Goal: Task Accomplishment & Management: Use online tool/utility

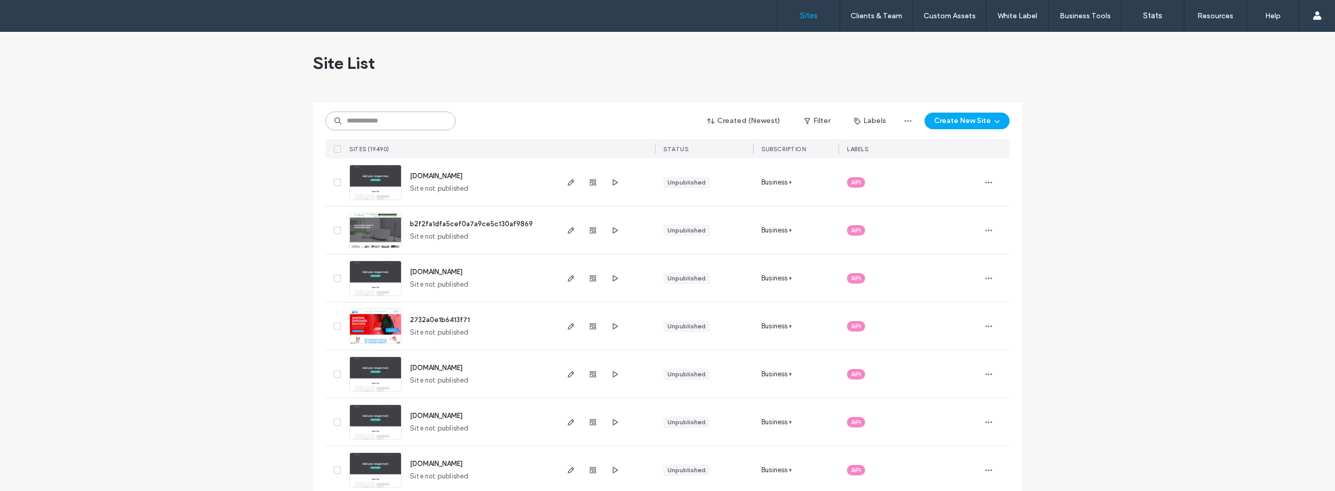
click at [403, 128] on input at bounding box center [390, 121] width 130 height 19
paste input "********"
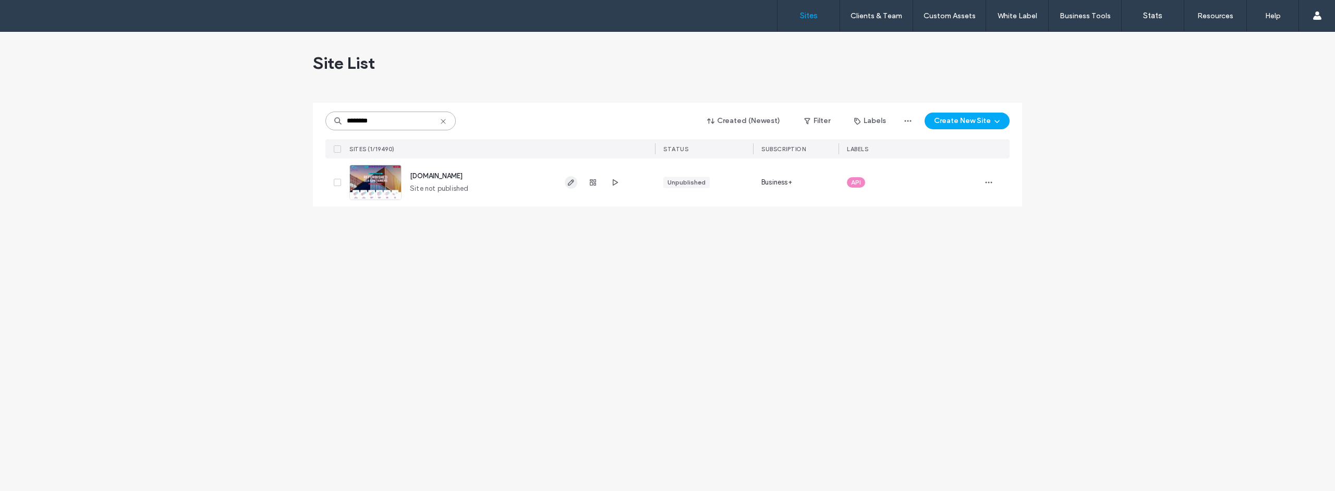
type input "********"
click at [570, 185] on icon "button" at bounding box center [571, 182] width 8 height 8
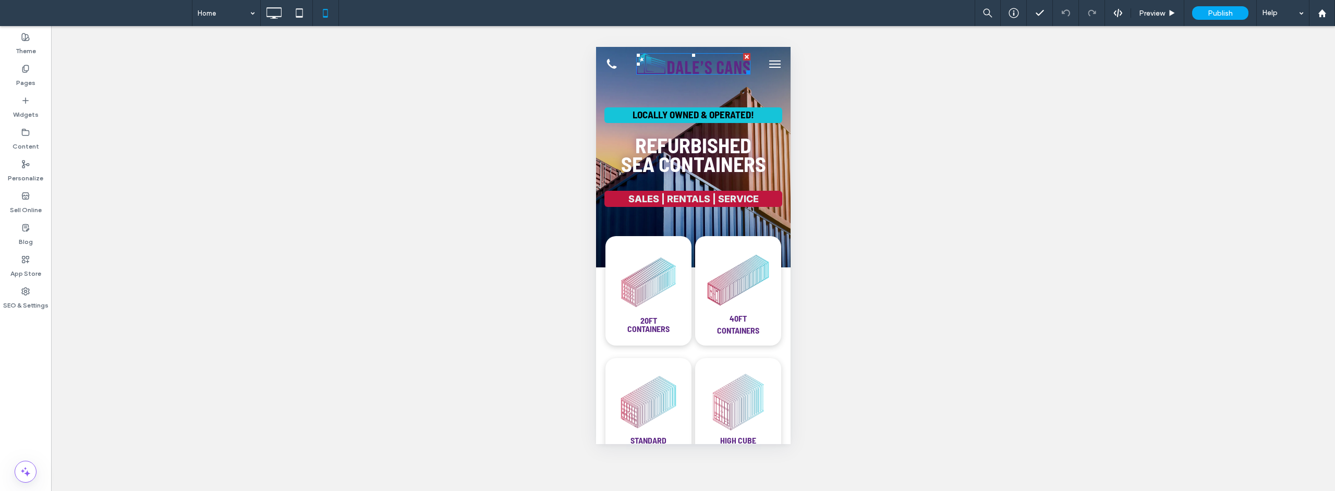
click at [698, 66] on img at bounding box center [693, 63] width 114 height 21
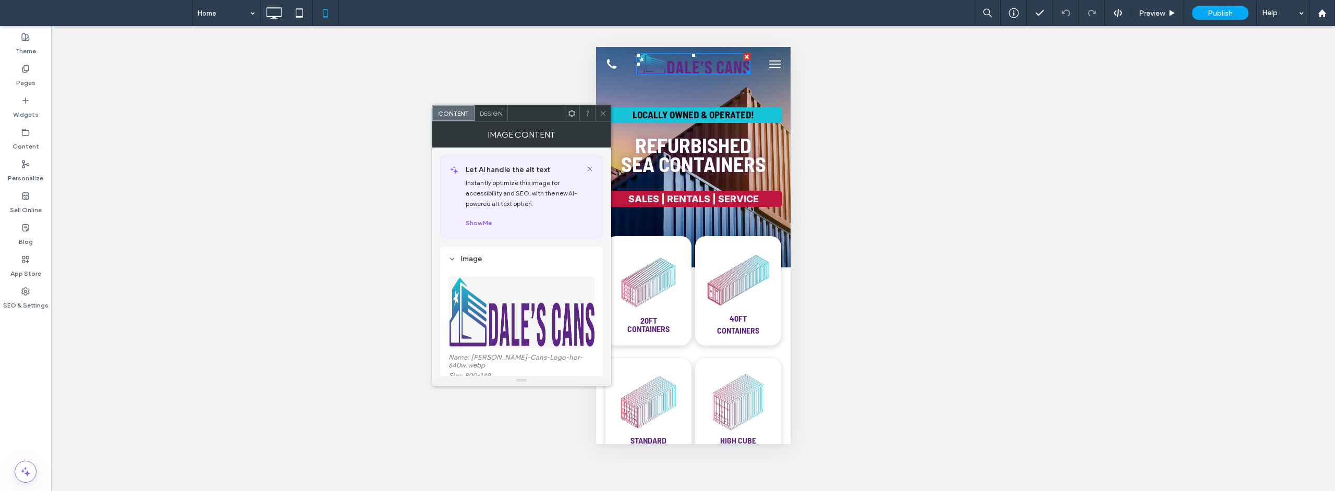
click at [523, 312] on img at bounding box center [522, 312] width 147 height 72
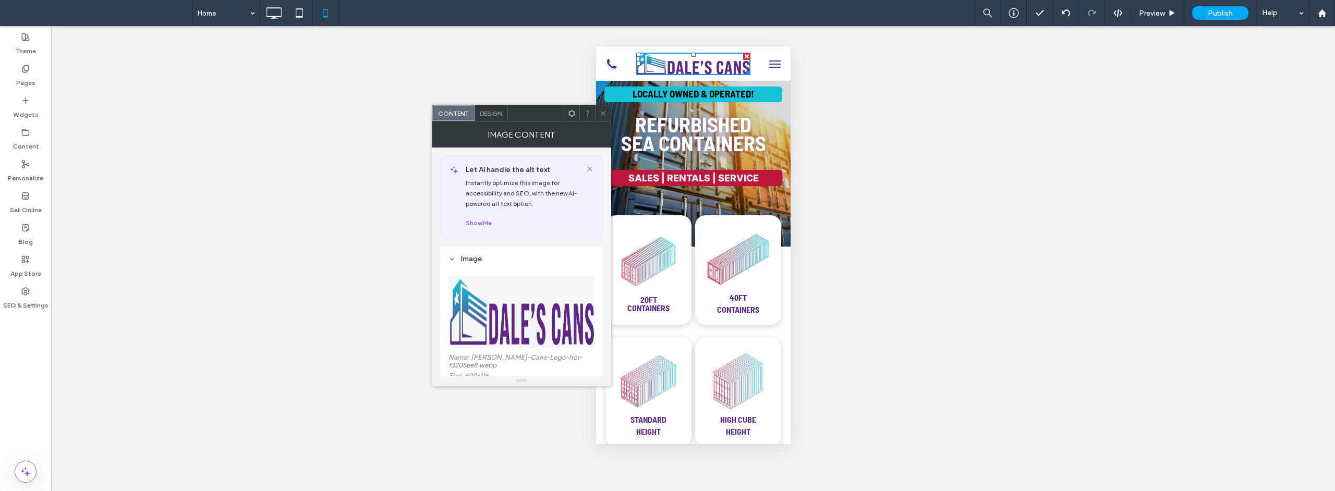
click at [606, 114] on icon at bounding box center [603, 114] width 8 height 8
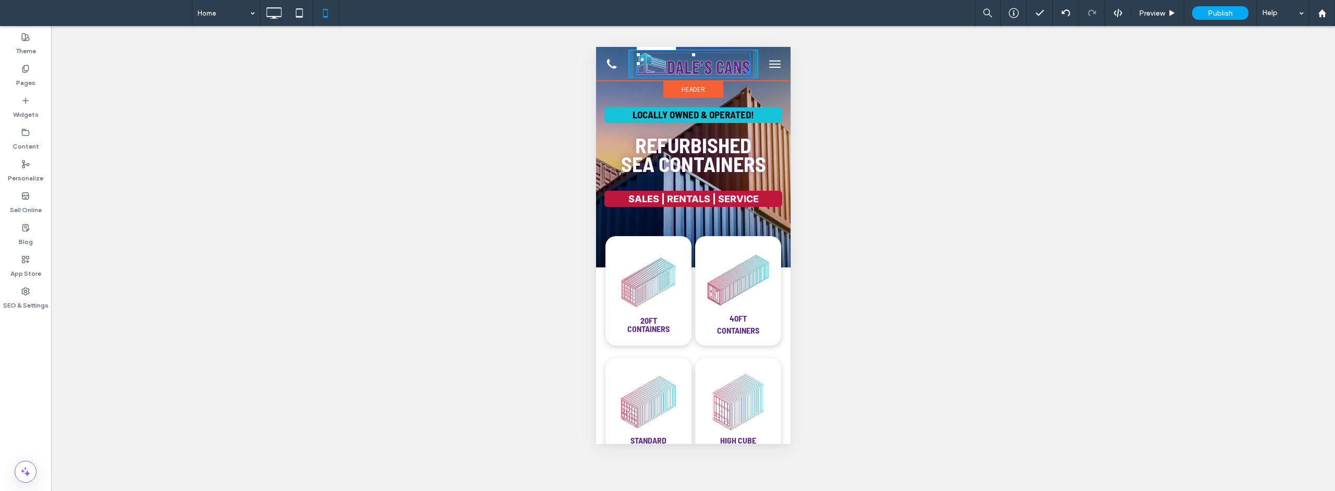
drag, startPoint x: 745, startPoint y: 73, endPoint x: 752, endPoint y: 77, distance: 8.7
click at [752, 77] on div "W:219 H:42" at bounding box center [693, 64] width 195 height 29
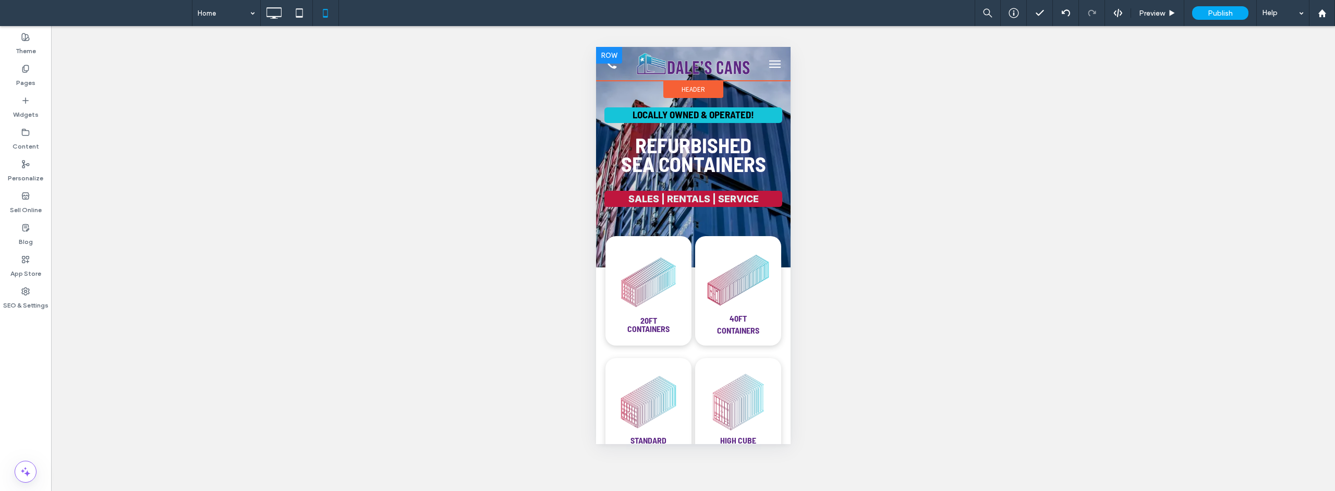
click at [747, 65] on div at bounding box center [693, 64] width 130 height 29
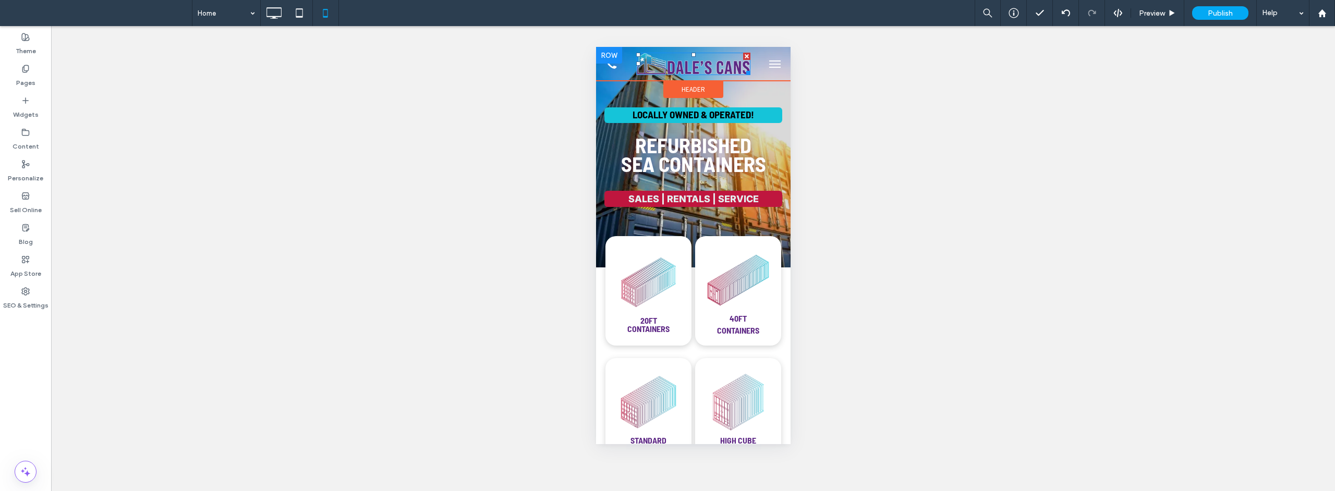
click at [698, 62] on img at bounding box center [693, 64] width 114 height 22
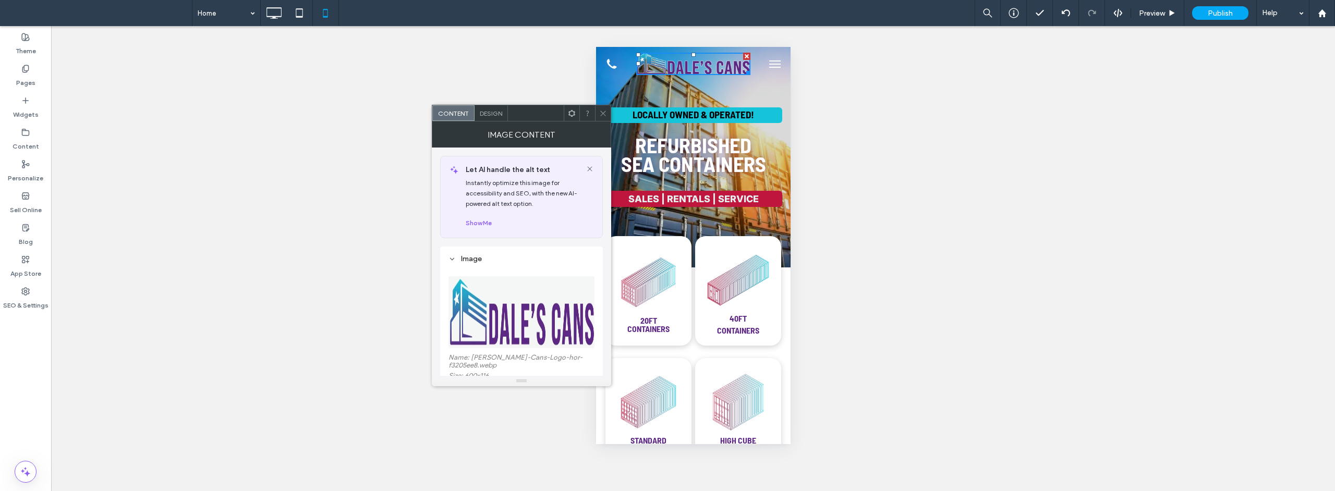
click at [486, 111] on span "Design" at bounding box center [491, 114] width 22 height 8
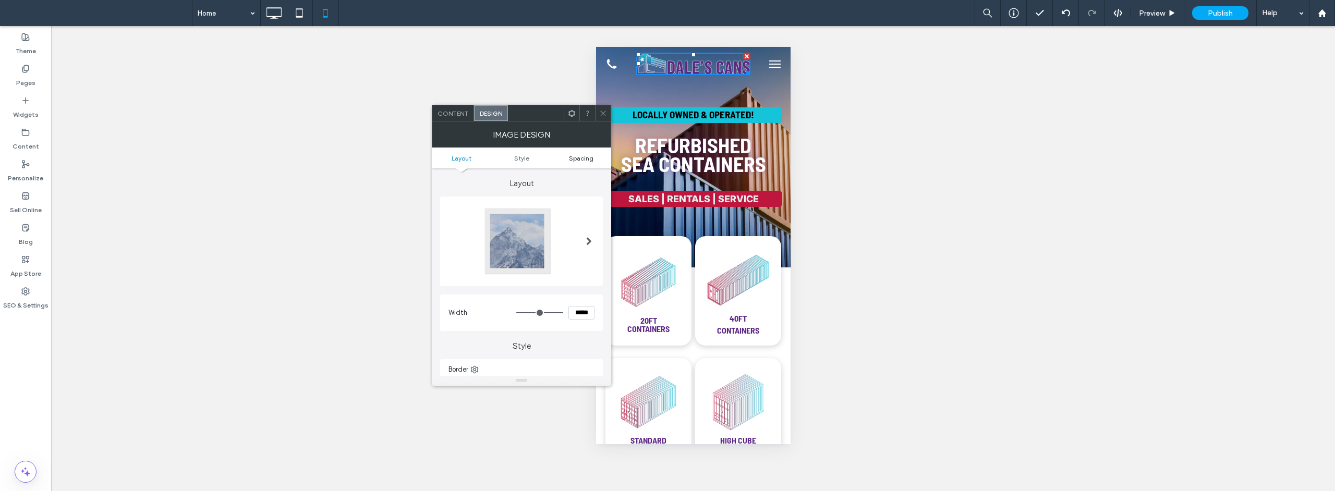
click at [588, 160] on span "Spacing" at bounding box center [581, 158] width 25 height 8
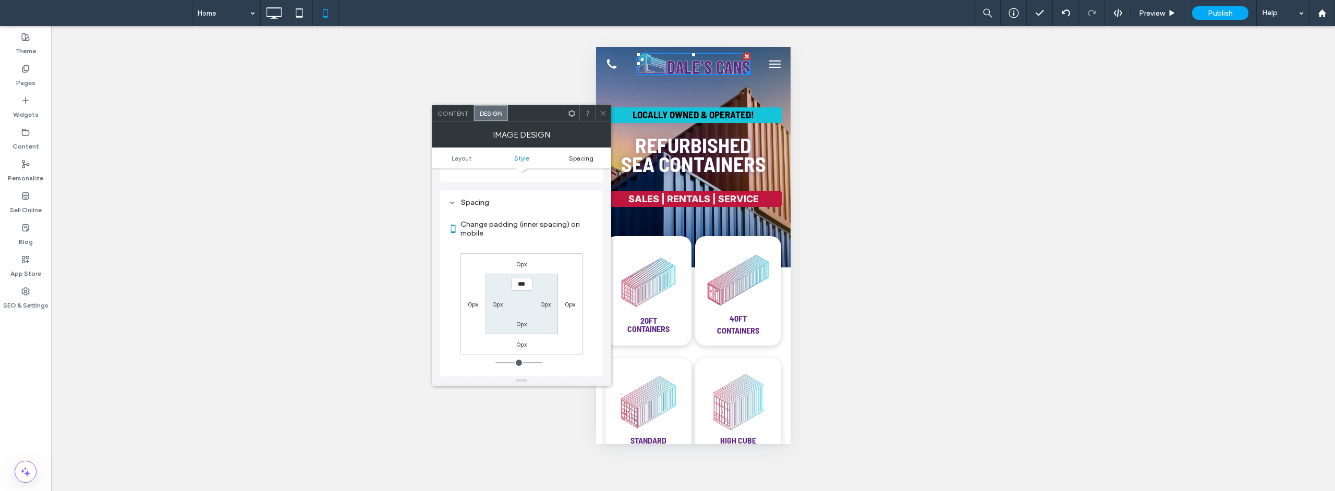
scroll to position [329, 0]
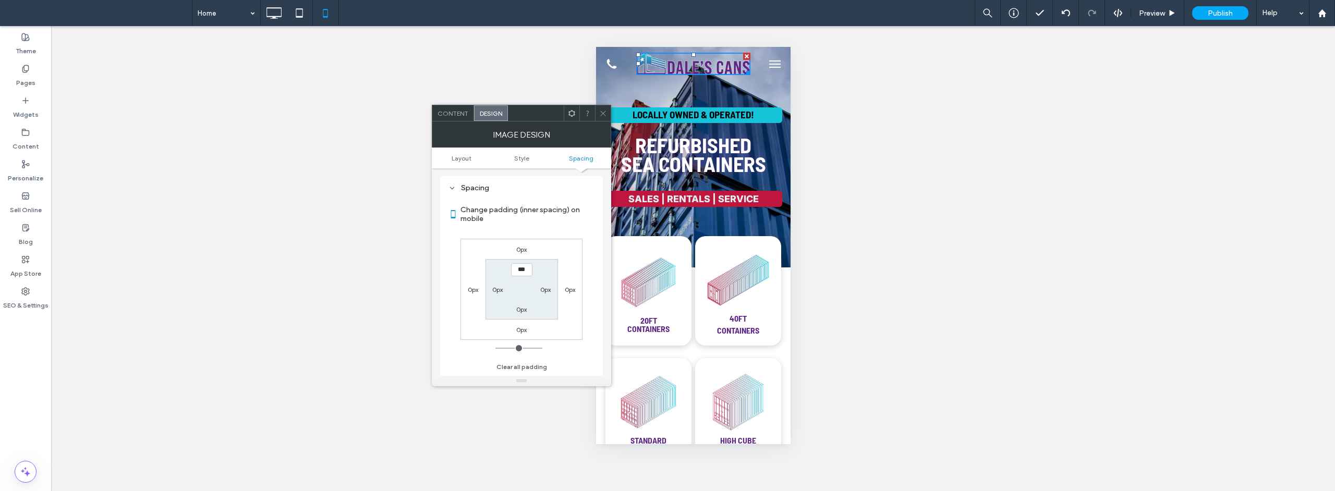
click at [601, 111] on use at bounding box center [603, 113] width 5 height 5
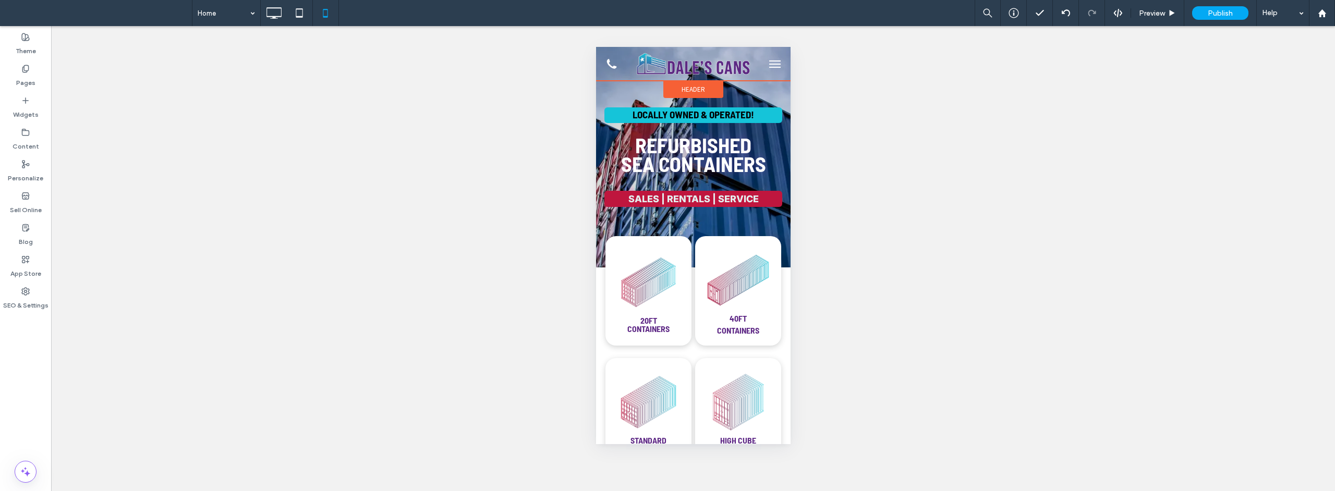
click at [705, 89] on div "Header" at bounding box center [693, 89] width 60 height 17
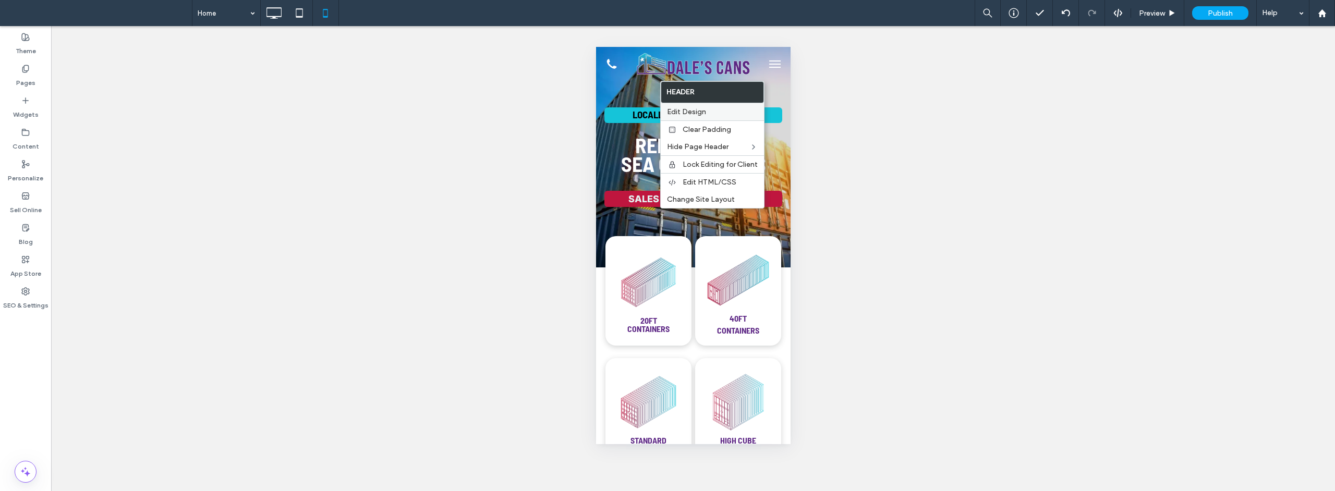
click at [705, 111] on span "Edit Design" at bounding box center [686, 111] width 39 height 9
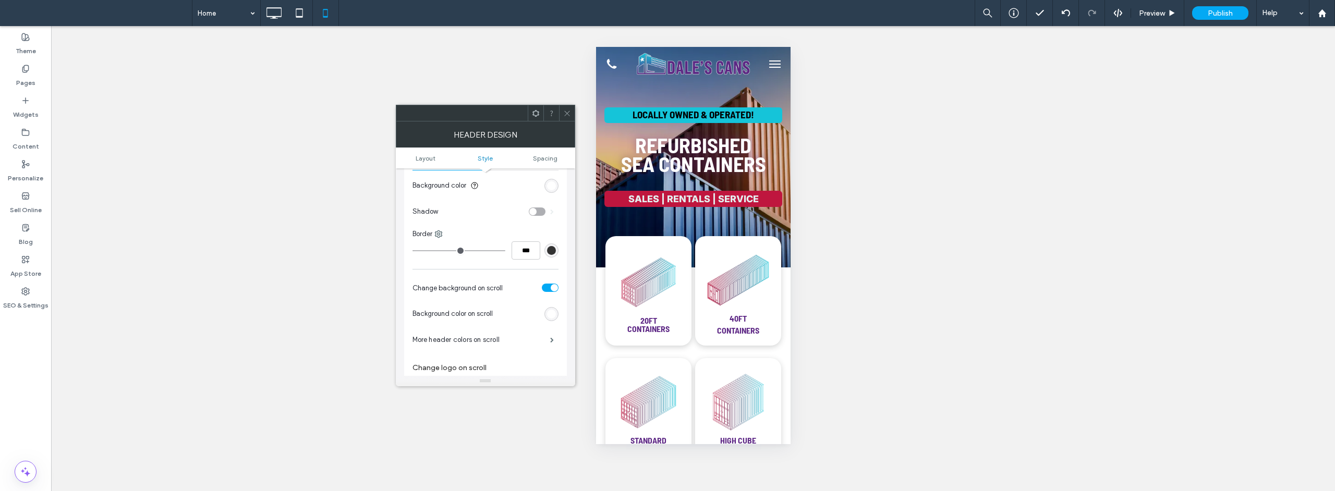
scroll to position [261, 0]
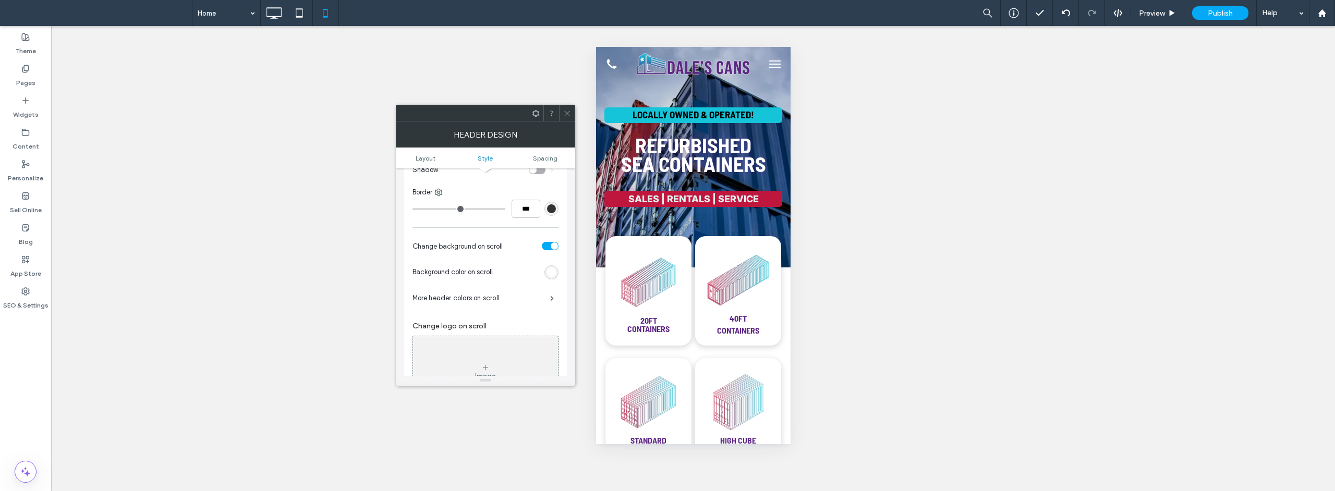
click at [480, 364] on div "Image" at bounding box center [485, 371] width 145 height 69
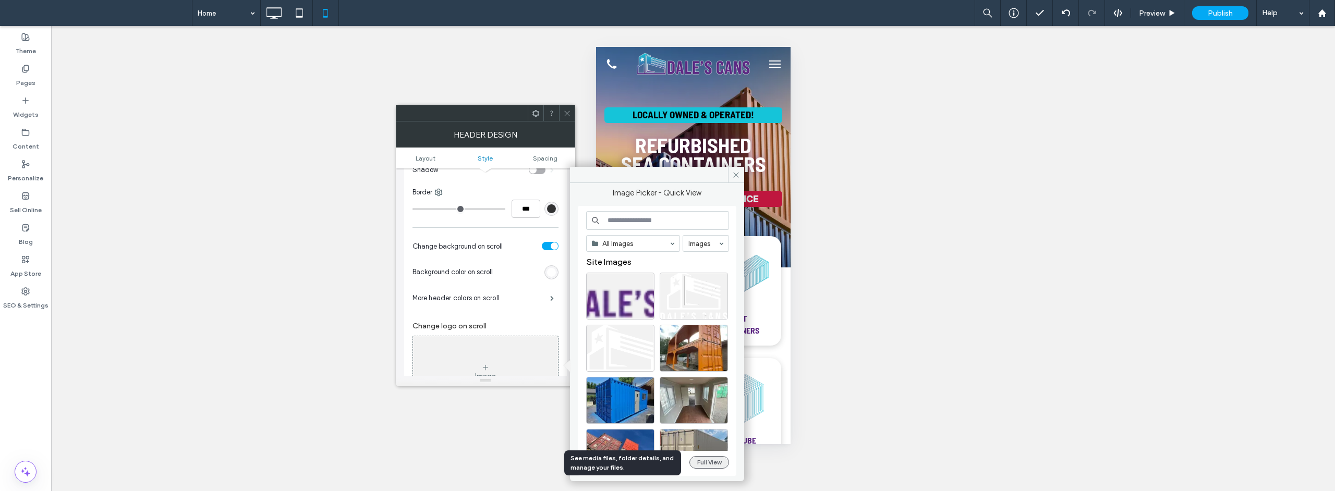
click at [713, 462] on button "Full View" at bounding box center [710, 462] width 40 height 13
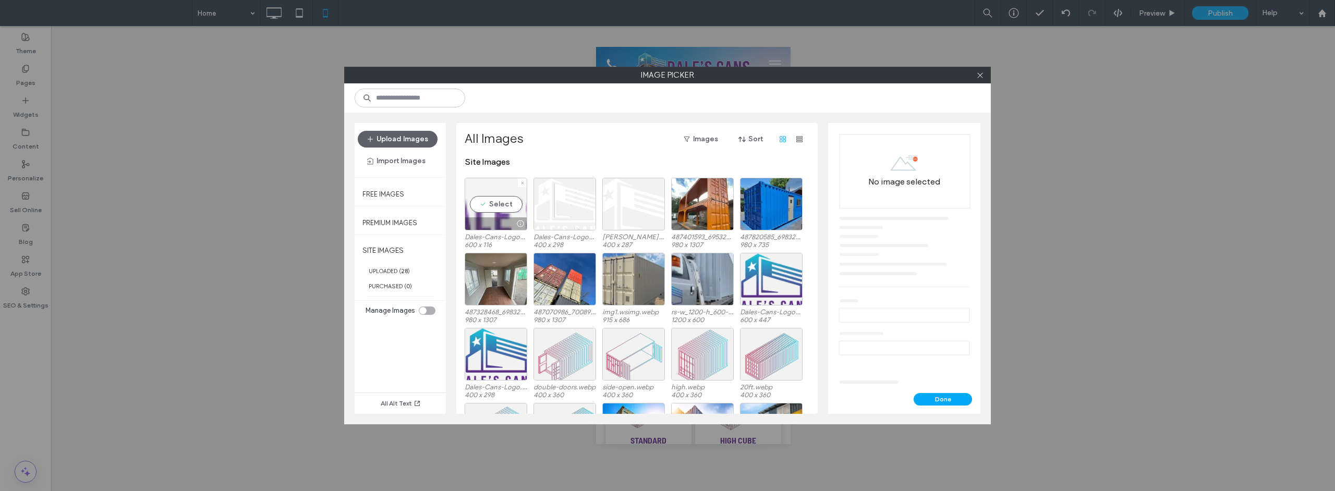
click at [503, 204] on div "Select" at bounding box center [496, 204] width 63 height 53
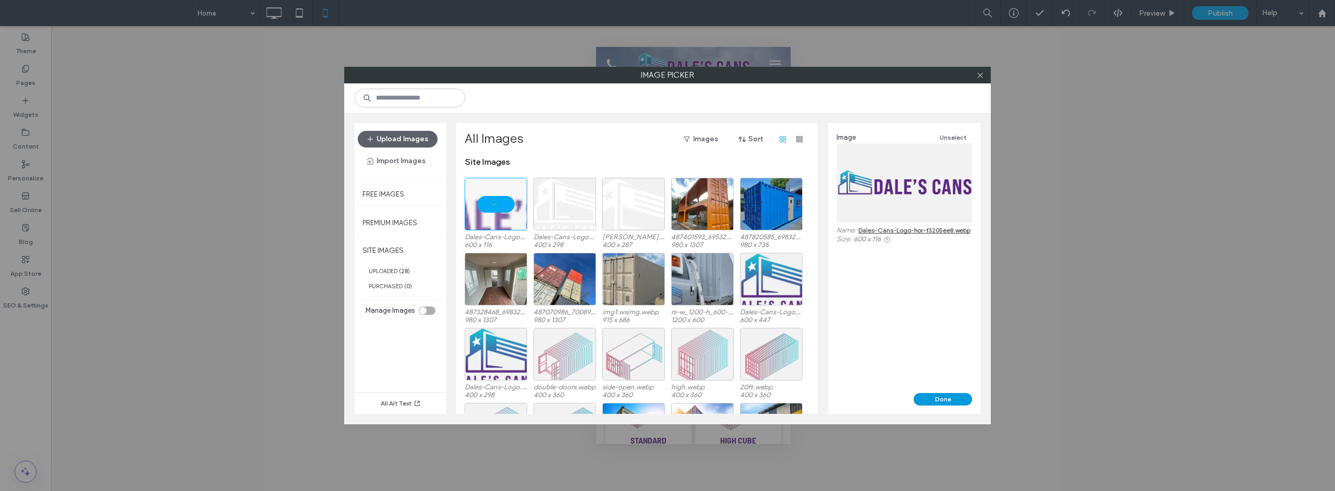
click at [961, 402] on button "Done" at bounding box center [943, 399] width 58 height 13
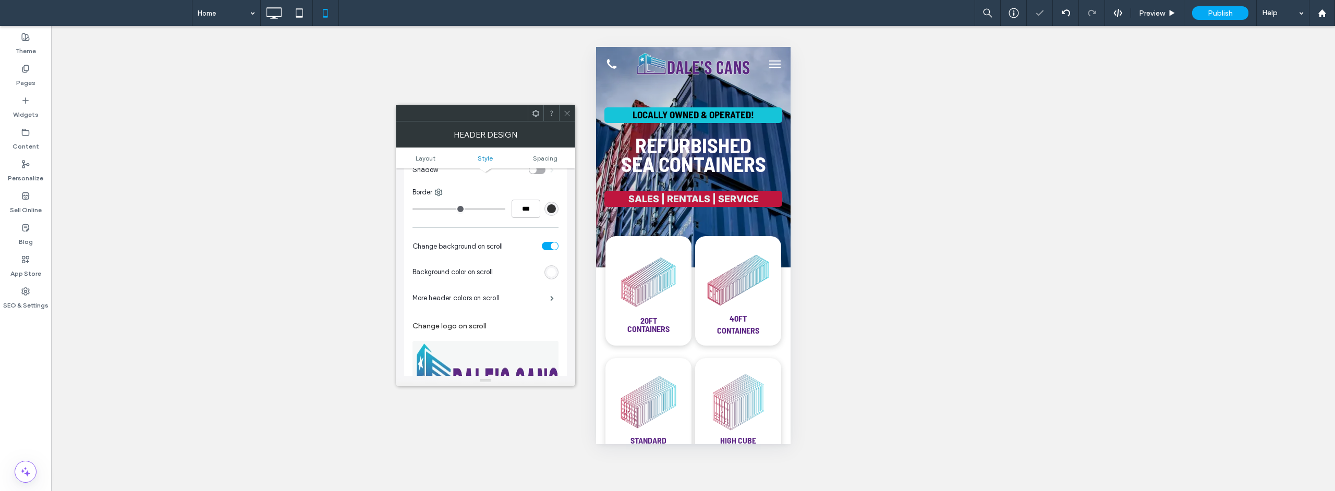
scroll to position [0, 0]
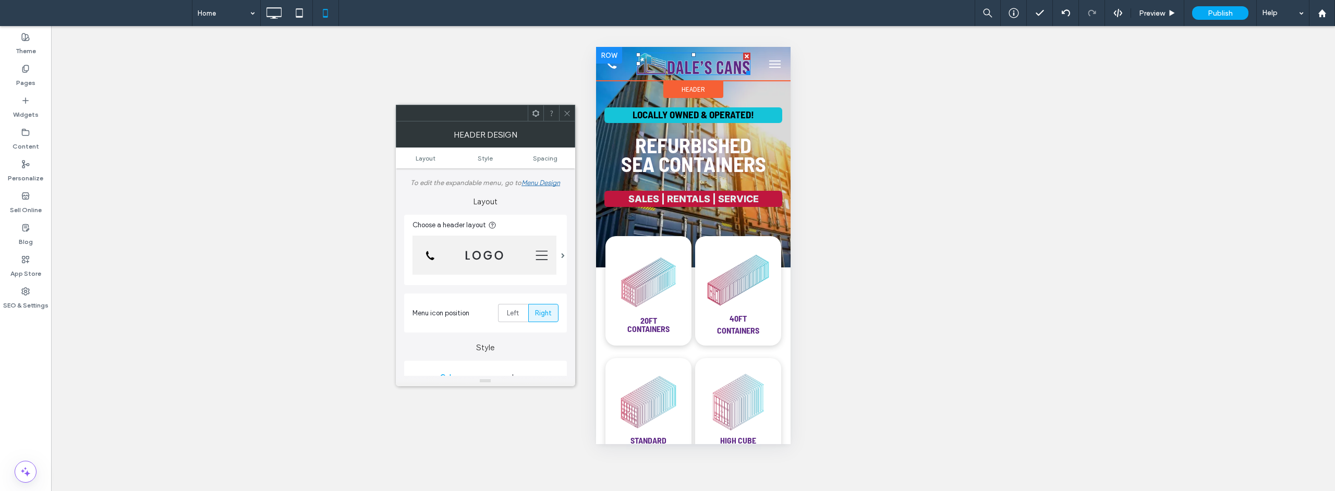
click at [691, 69] on img at bounding box center [693, 64] width 114 height 22
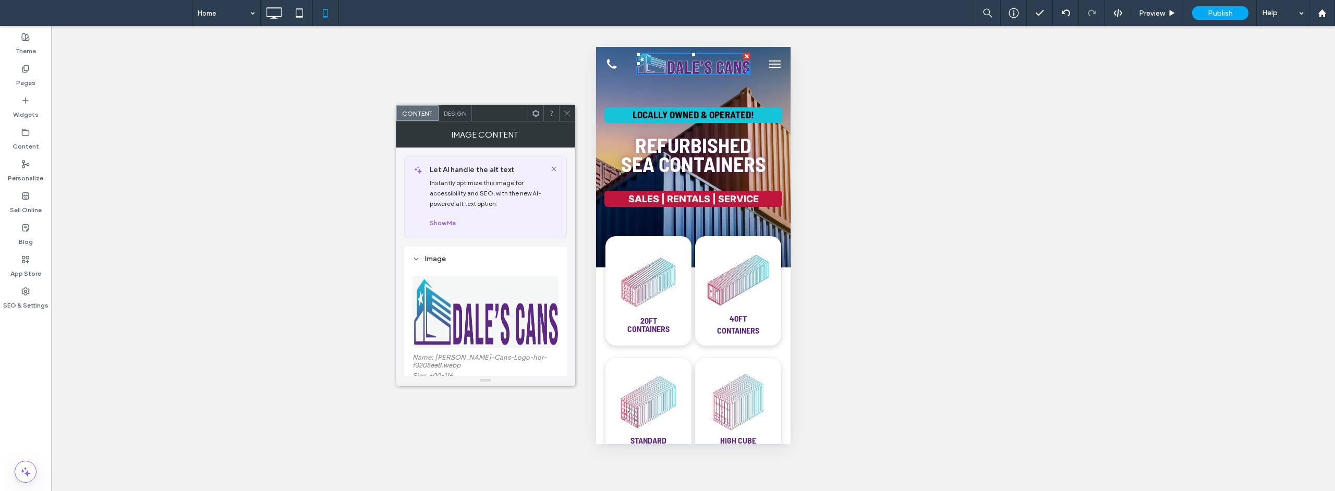
click at [493, 322] on img at bounding box center [486, 312] width 147 height 72
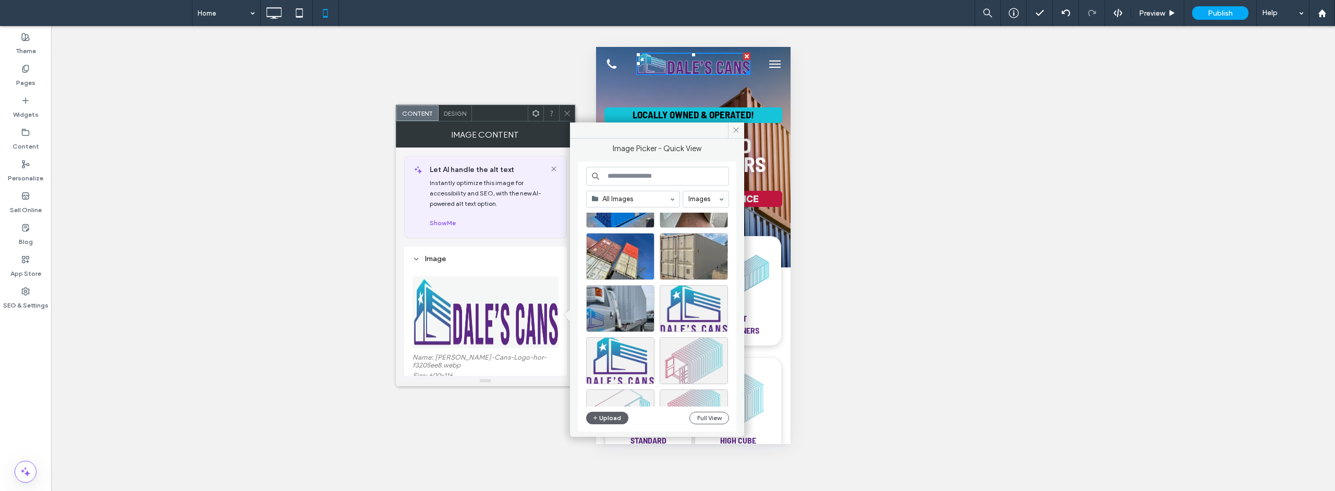
scroll to position [153, 0]
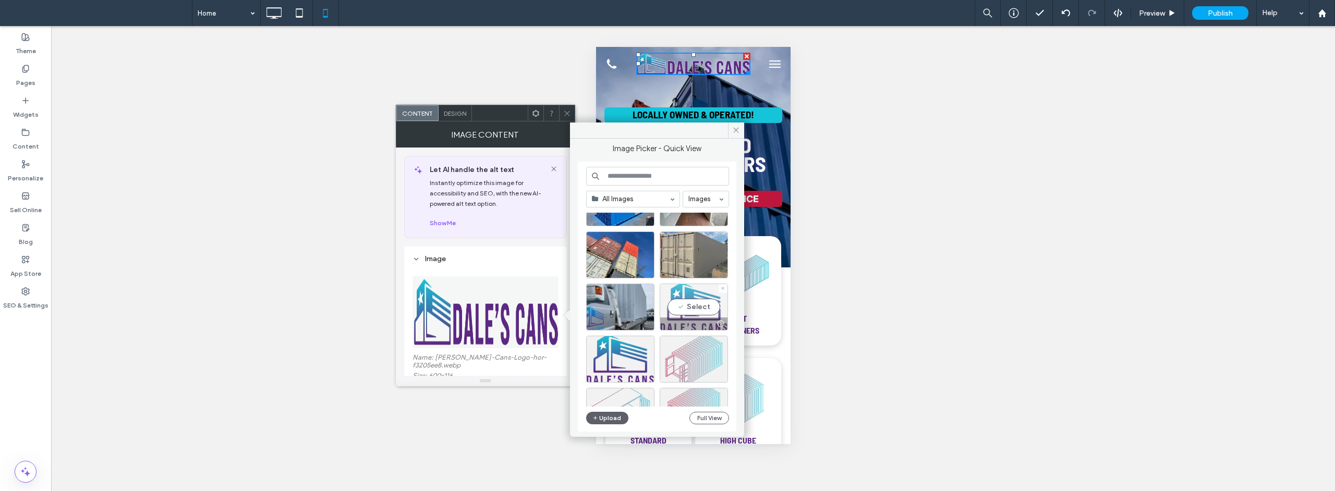
click at [690, 305] on div "Select" at bounding box center [694, 307] width 68 height 47
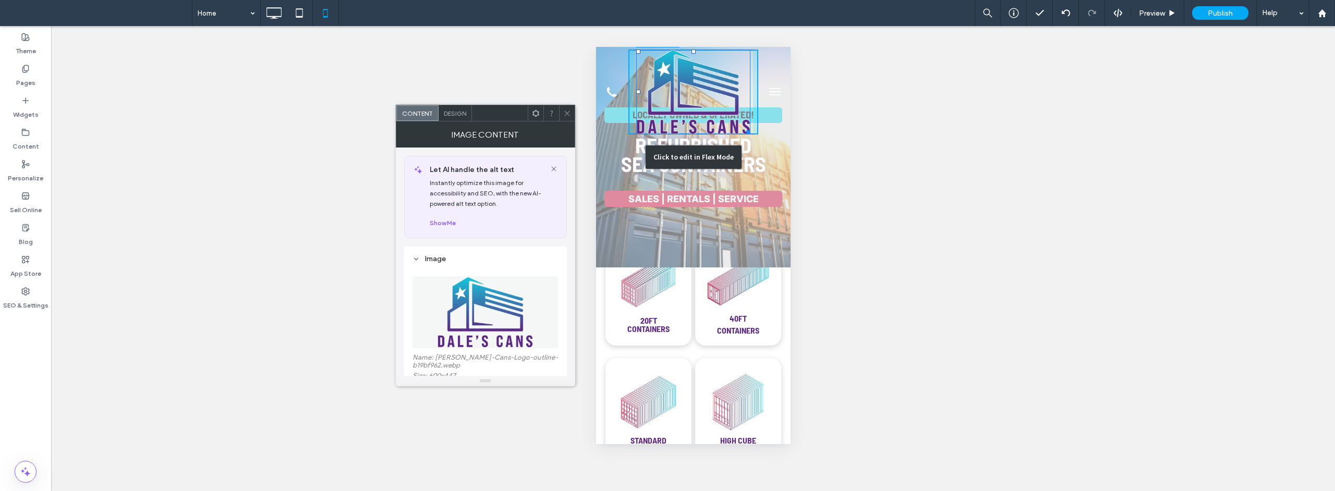
drag, startPoint x: 745, startPoint y: 131, endPoint x: 724, endPoint y: 116, distance: 25.8
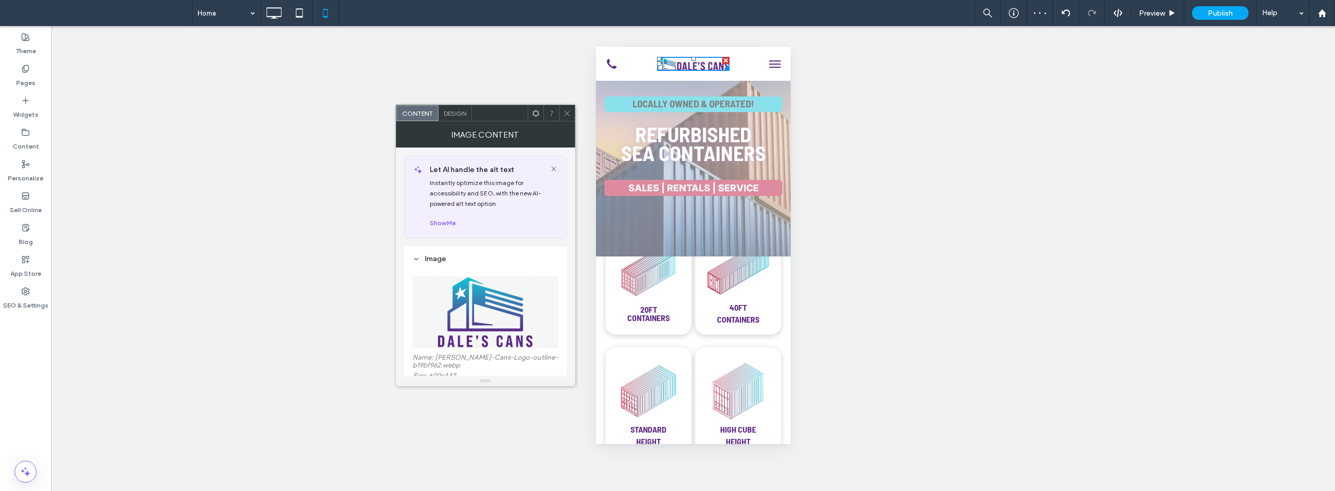
scroll to position [0, 0]
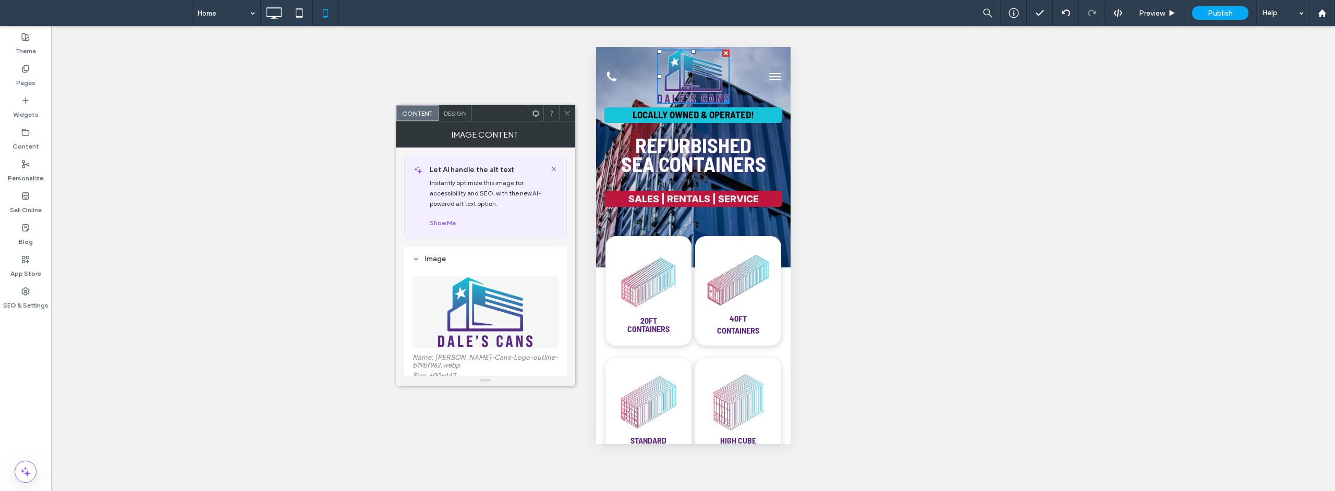
click at [570, 115] on icon at bounding box center [567, 114] width 8 height 8
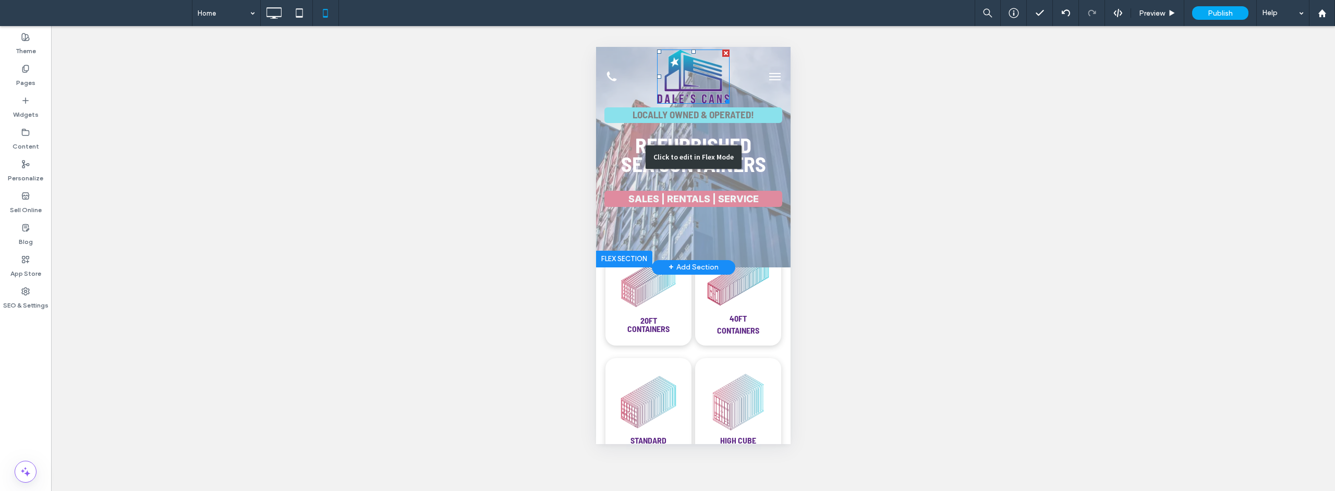
click at [600, 142] on div "Click to edit in Flex Mode" at bounding box center [693, 157] width 195 height 221
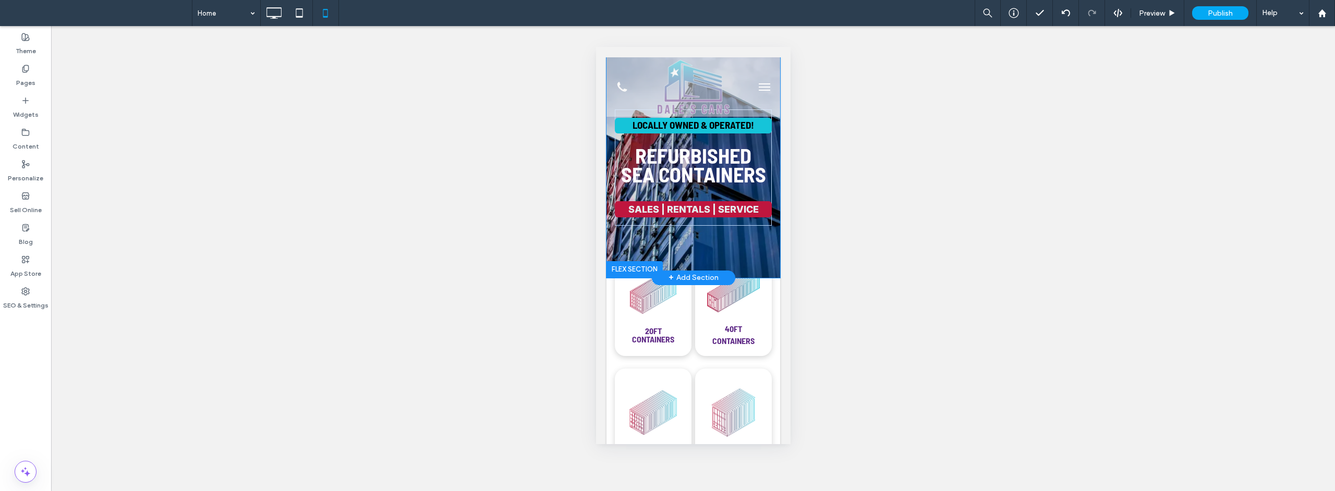
scroll to position [169, 0]
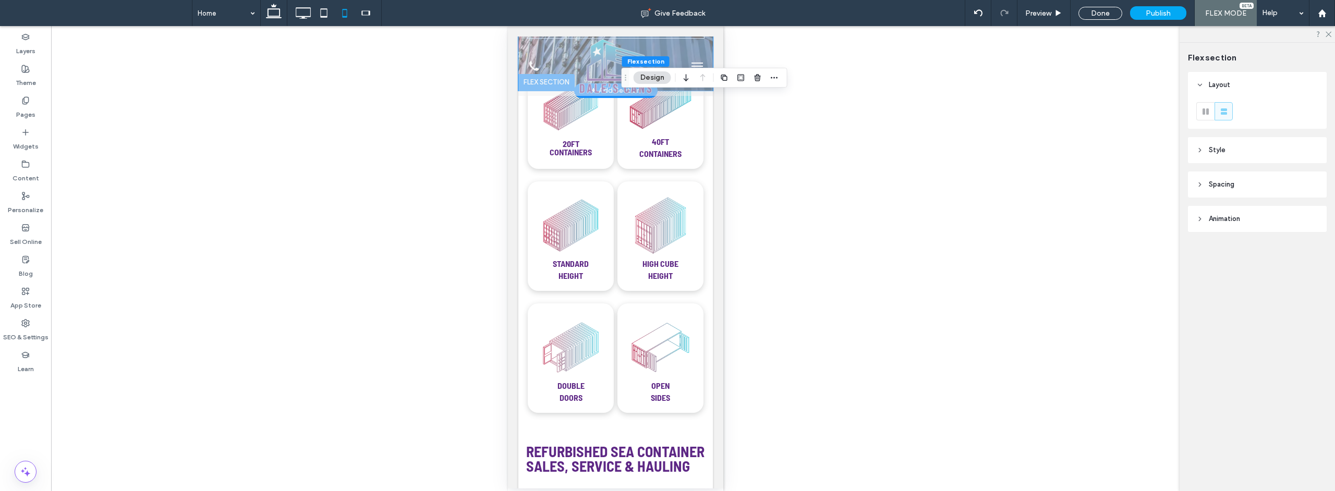
type input "***"
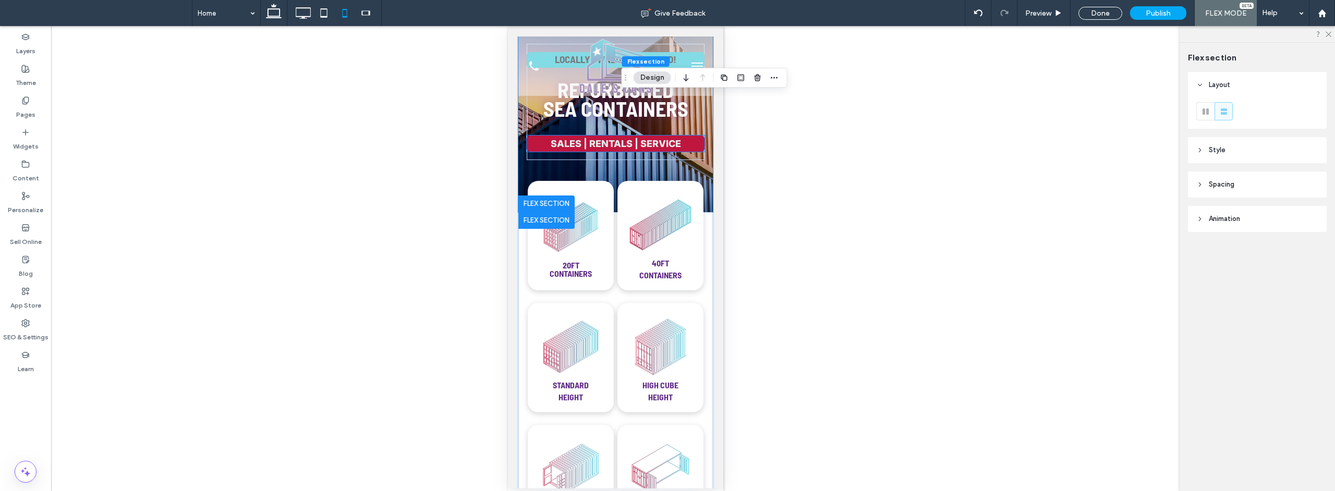
scroll to position [0, 0]
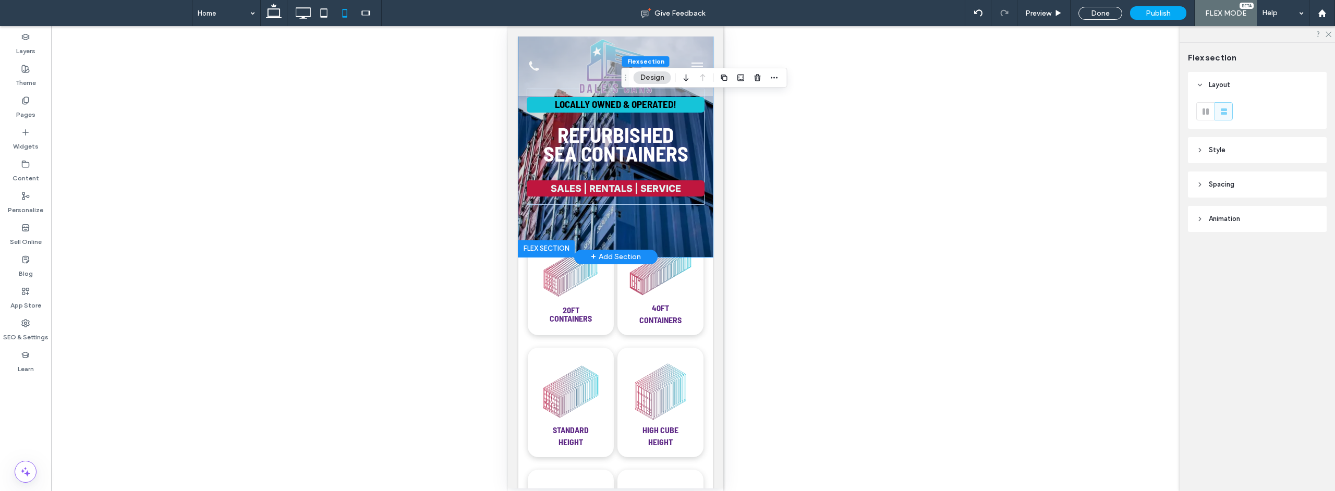
click at [698, 218] on div "Locally Owned & Operated! Refurbished sea containers Sales | rentals | service" at bounding box center [615, 147] width 195 height 221
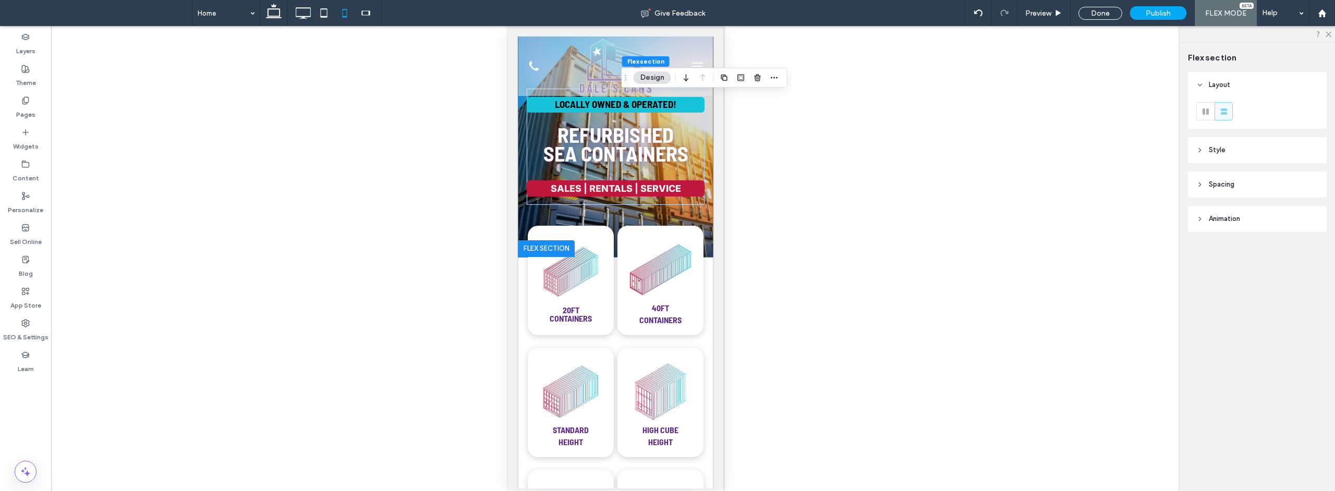
click at [1259, 183] on header "Spacing" at bounding box center [1257, 185] width 139 height 26
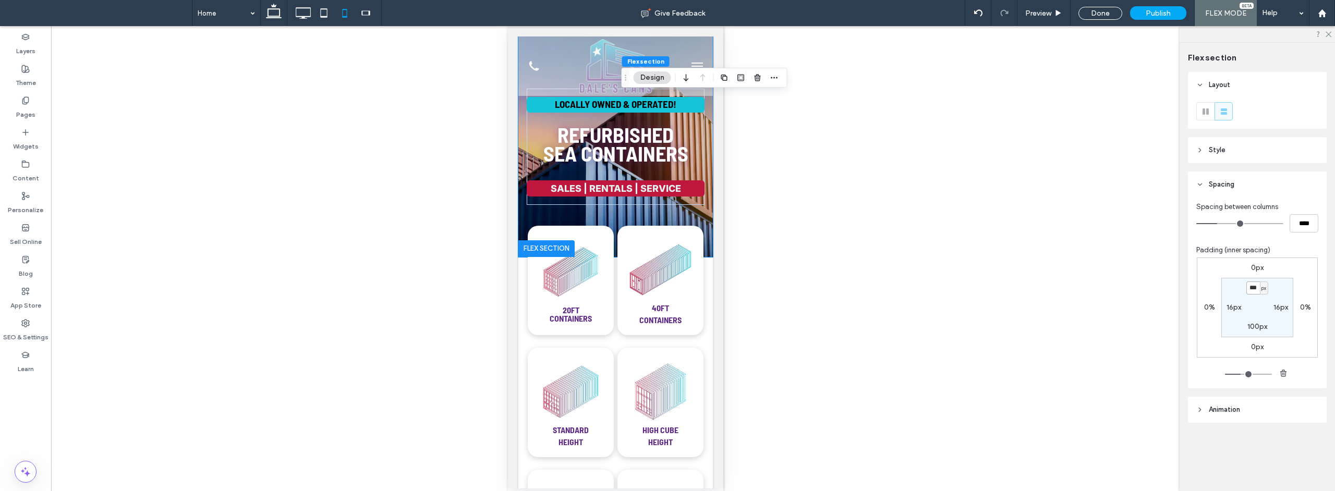
click at [1255, 289] on input "***" at bounding box center [1254, 288] width 14 height 13
type input "***"
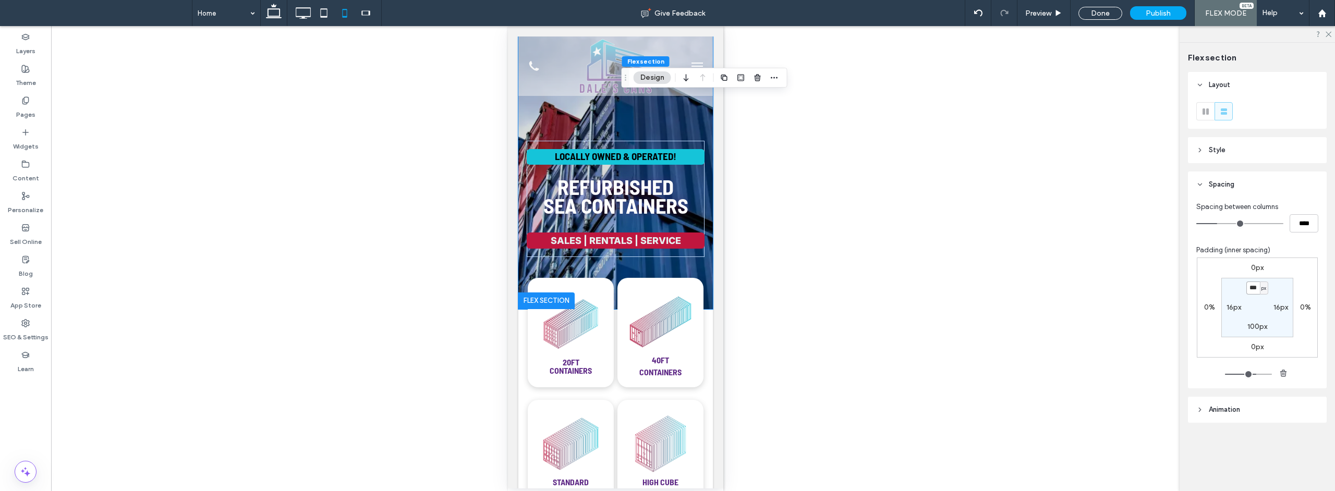
click at [1255, 289] on input "***" at bounding box center [1254, 288] width 14 height 13
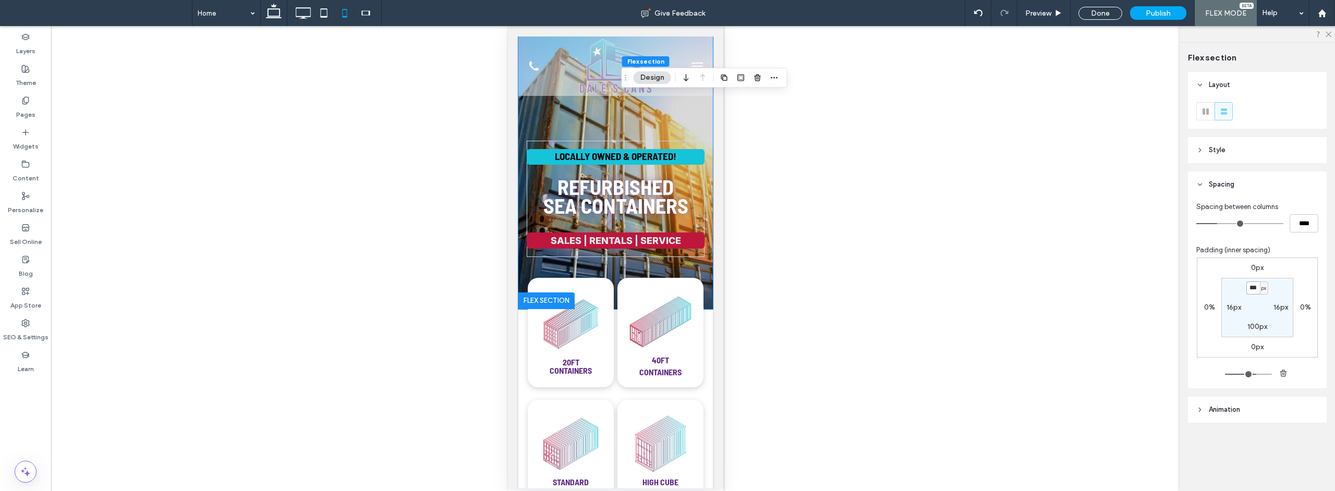
type input "***"
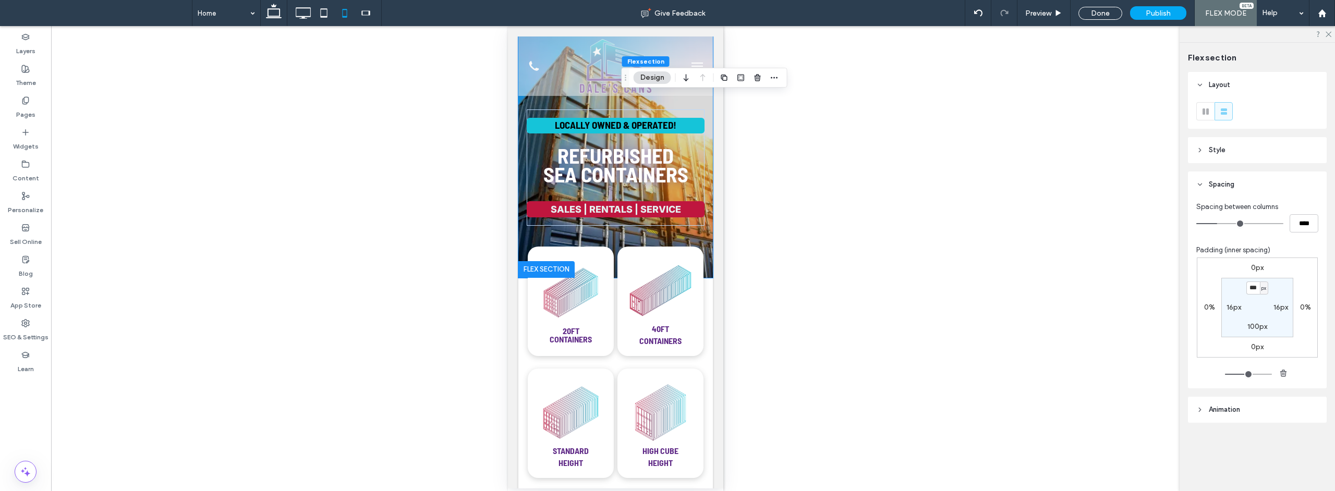
click at [756, 120] on div "Unhide? Yes" at bounding box center [615, 258] width 1129 height 465
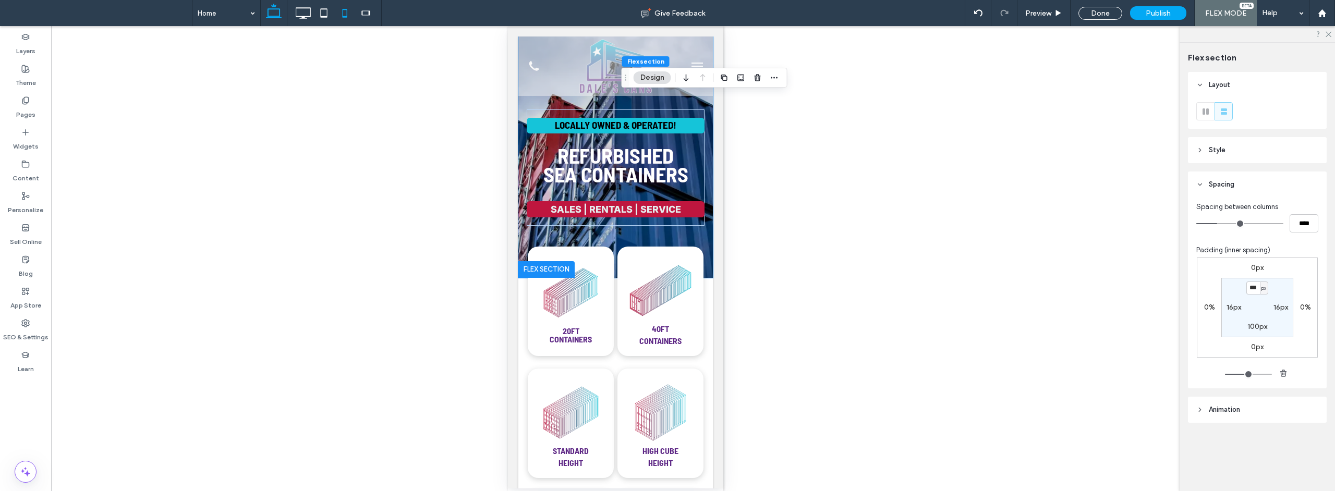
click at [275, 15] on icon at bounding box center [273, 13] width 21 height 21
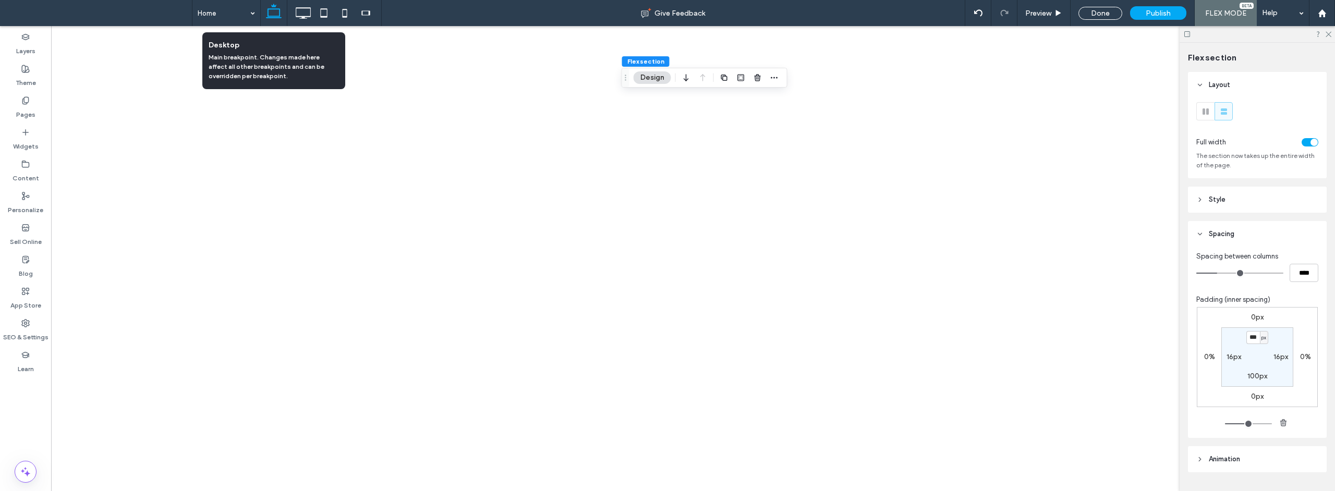
type input "***"
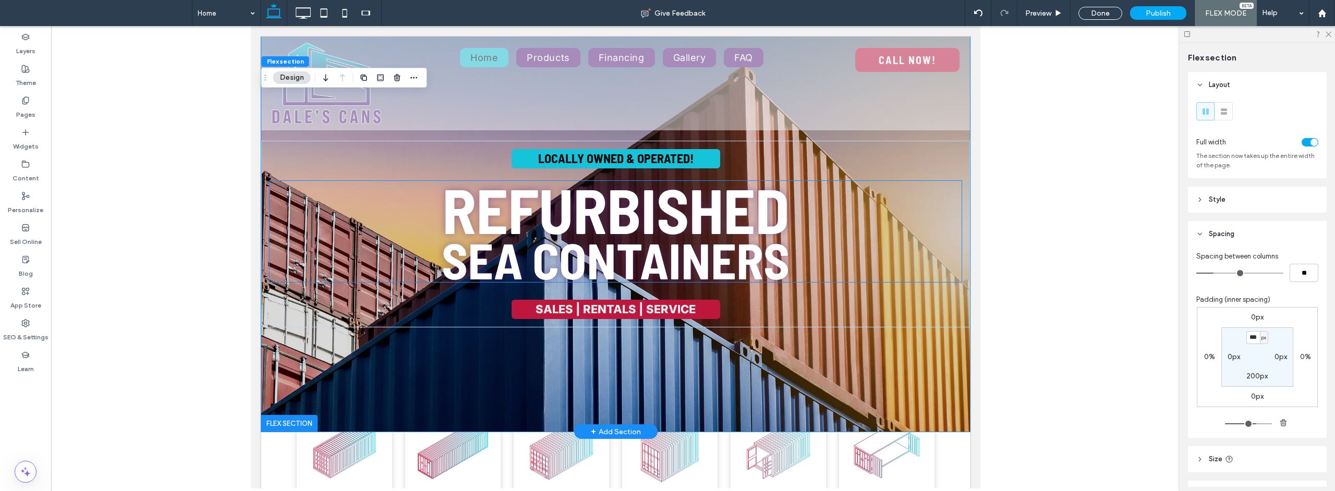
click at [657, 216] on span "Refurbished" at bounding box center [615, 209] width 347 height 75
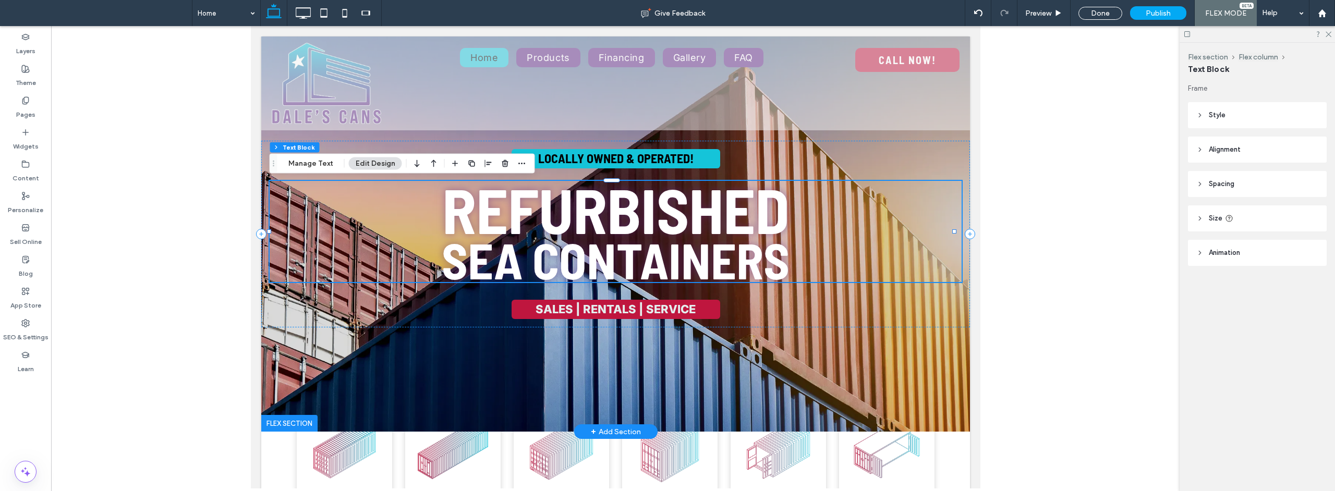
click at [641, 206] on span "Refurbished" at bounding box center [615, 209] width 347 height 75
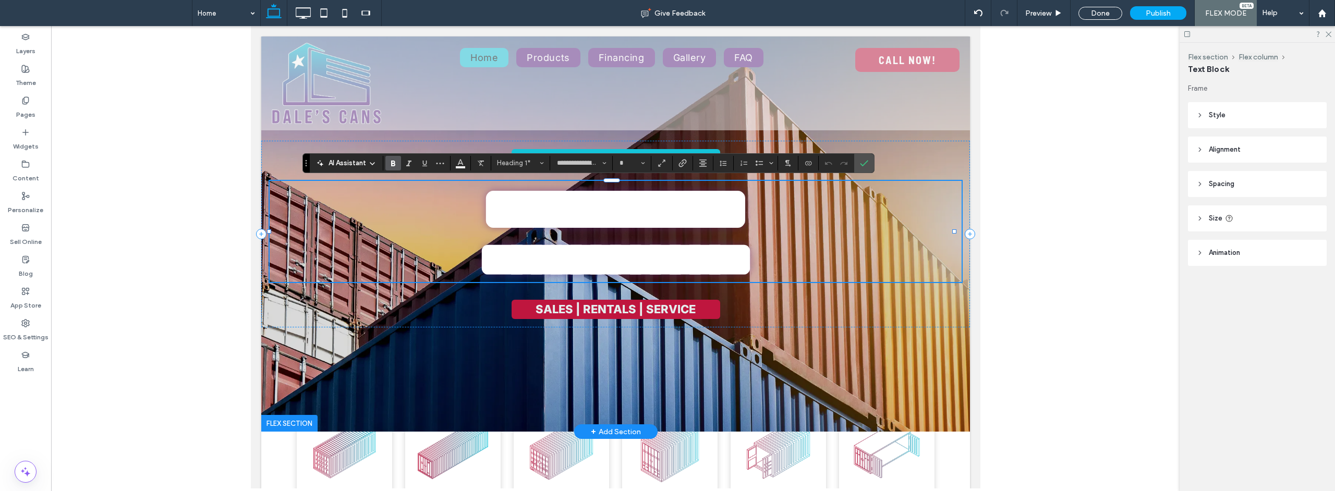
click at [617, 206] on span "**********" at bounding box center [615, 209] width 270 height 62
type input "***"
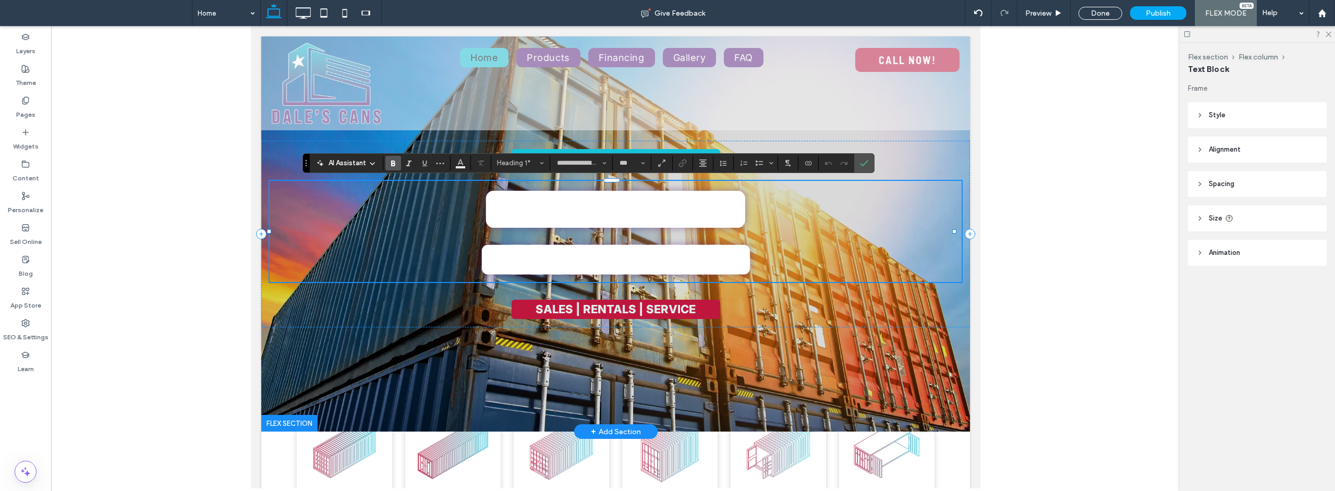
click at [617, 216] on span "**********" at bounding box center [615, 209] width 270 height 62
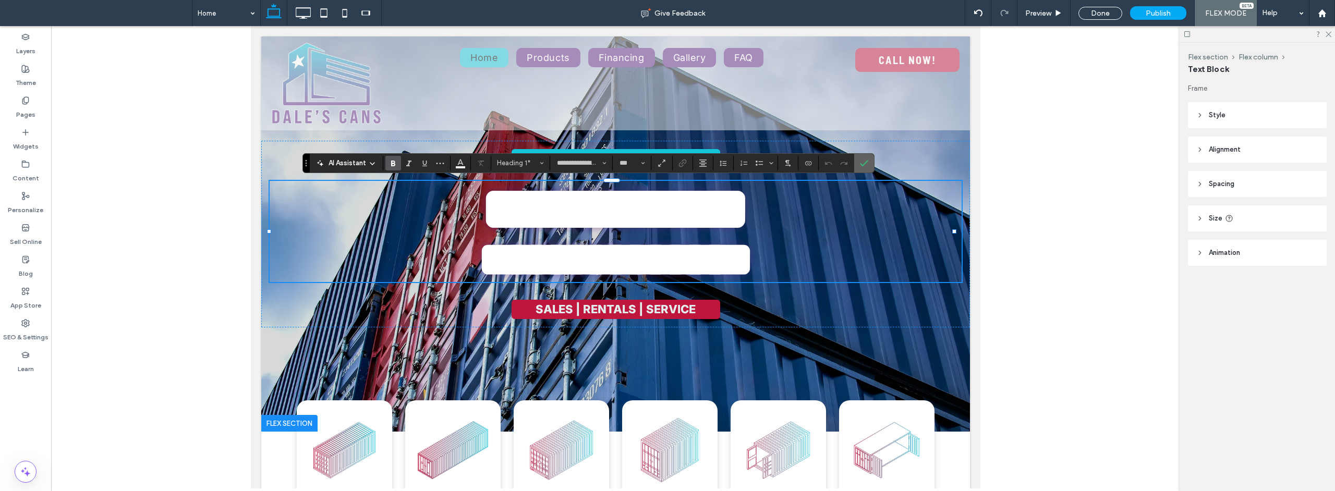
click at [865, 162] on icon "Confirm" at bounding box center [864, 163] width 8 height 8
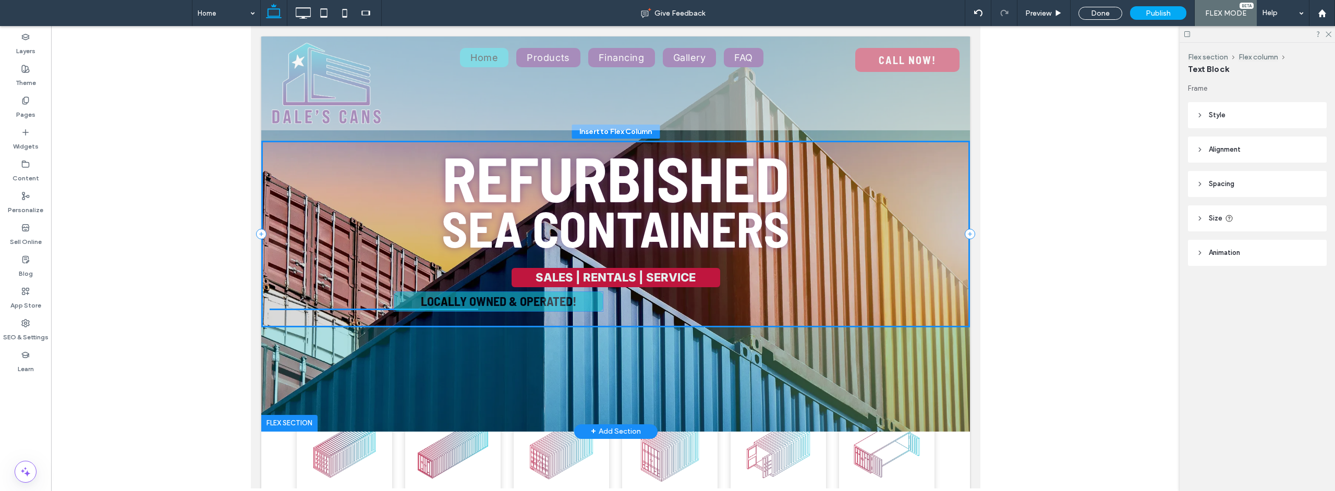
drag, startPoint x: 622, startPoint y: 159, endPoint x: 509, endPoint y: 302, distance: 182.3
click at [509, 302] on div "Locally Owned & Operated! Refurbished sea containers Sales | rentals | service" at bounding box center [615, 234] width 709 height 187
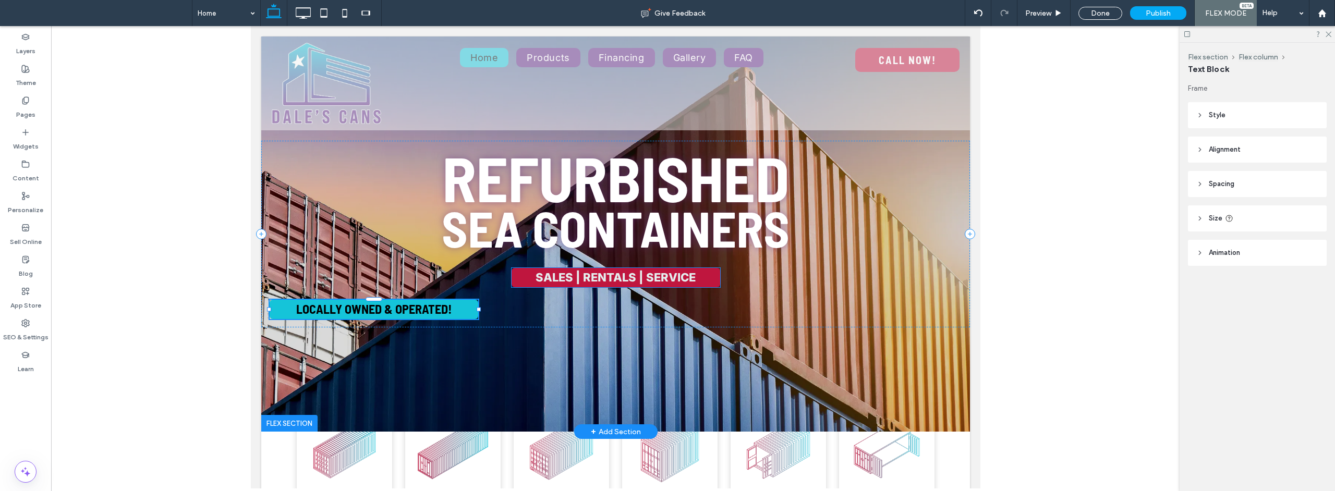
type input "*"
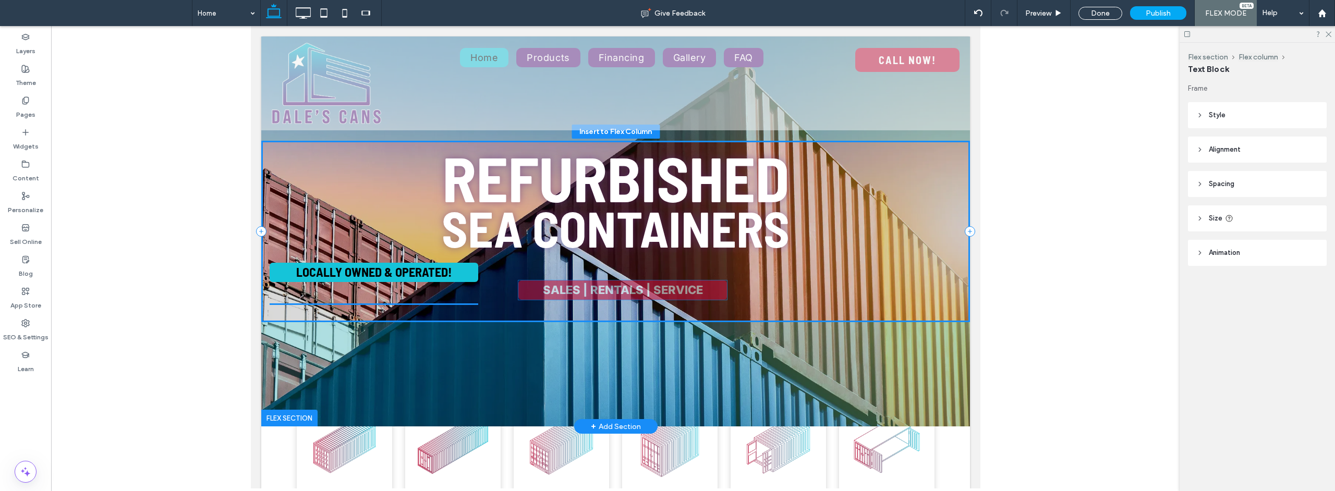
drag, startPoint x: 623, startPoint y: 281, endPoint x: 634, endPoint y: 293, distance: 16.6
click at [634, 293] on div "Refurbished sea containers Sales | rentals | service Locally Owned & Operated!" at bounding box center [615, 232] width 709 height 182
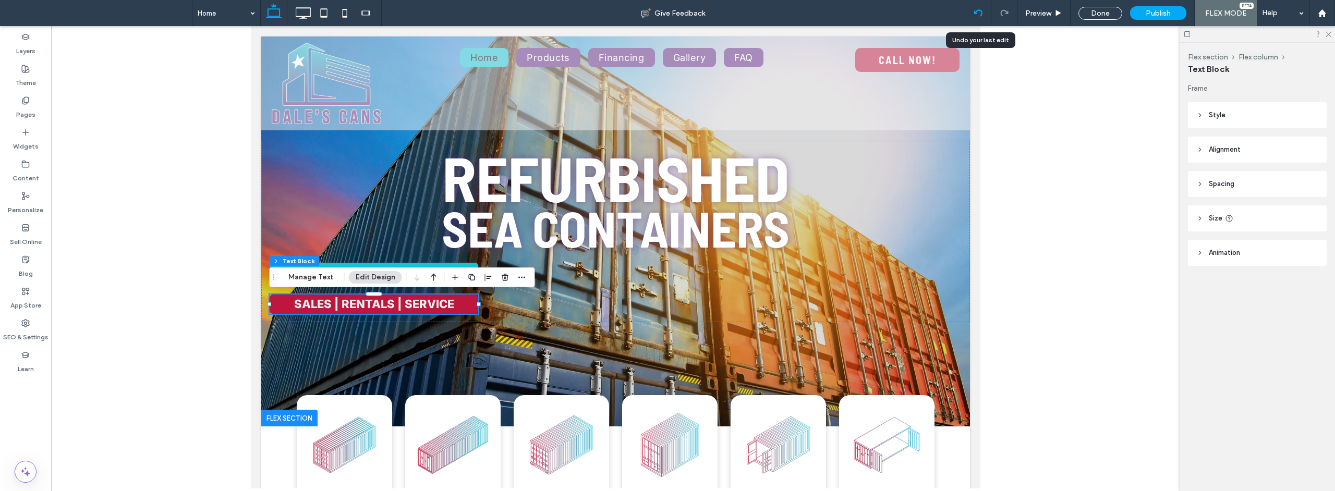
click at [974, 11] on div at bounding box center [979, 13] width 26 height 8
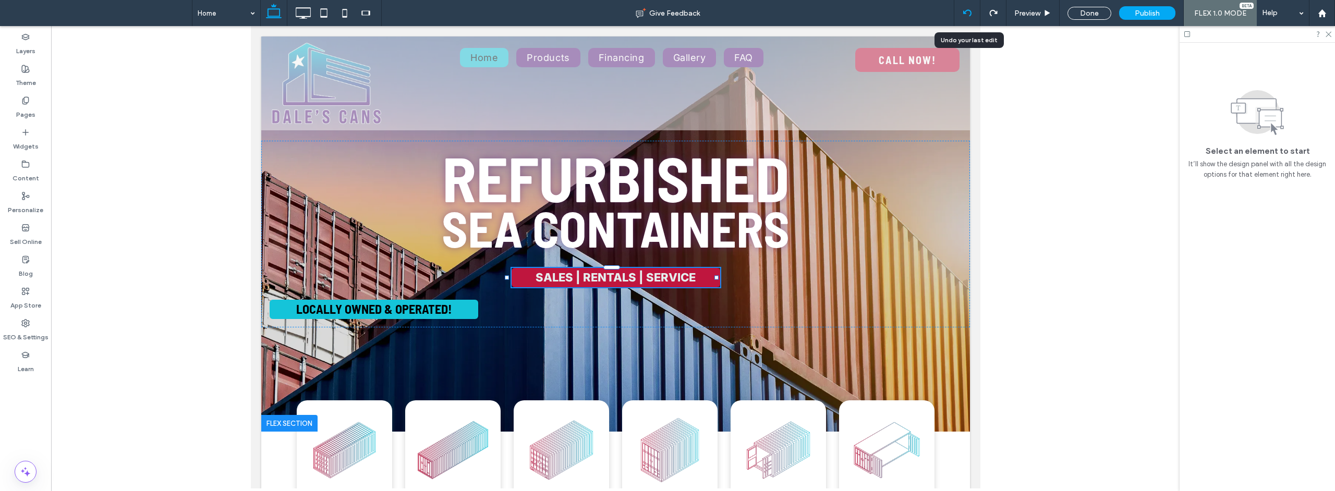
click at [972, 10] on icon at bounding box center [967, 13] width 8 height 8
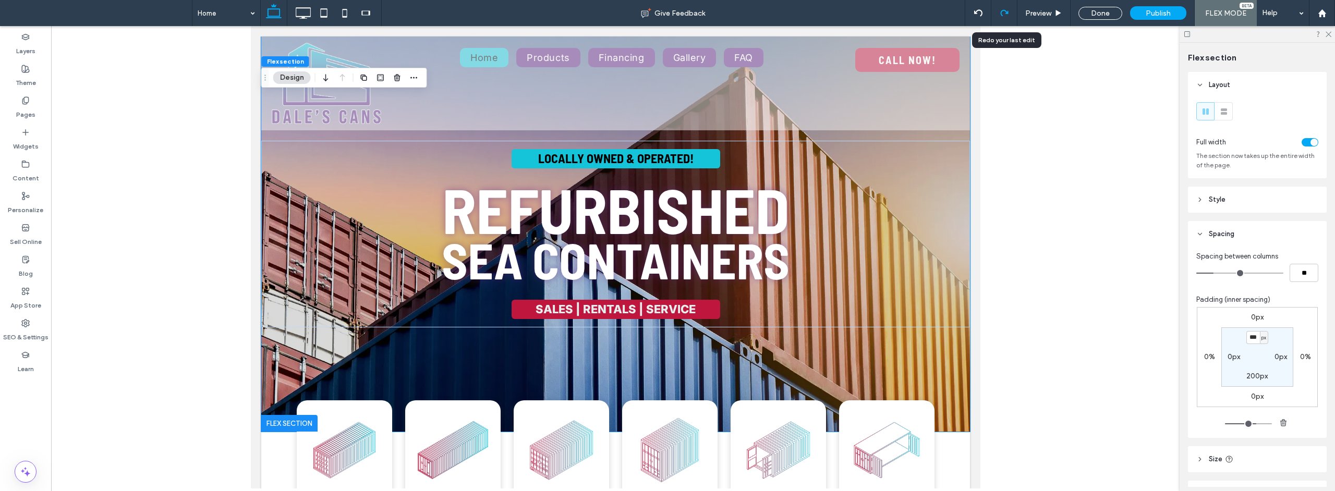
click at [1005, 11] on icon at bounding box center [1004, 13] width 8 height 8
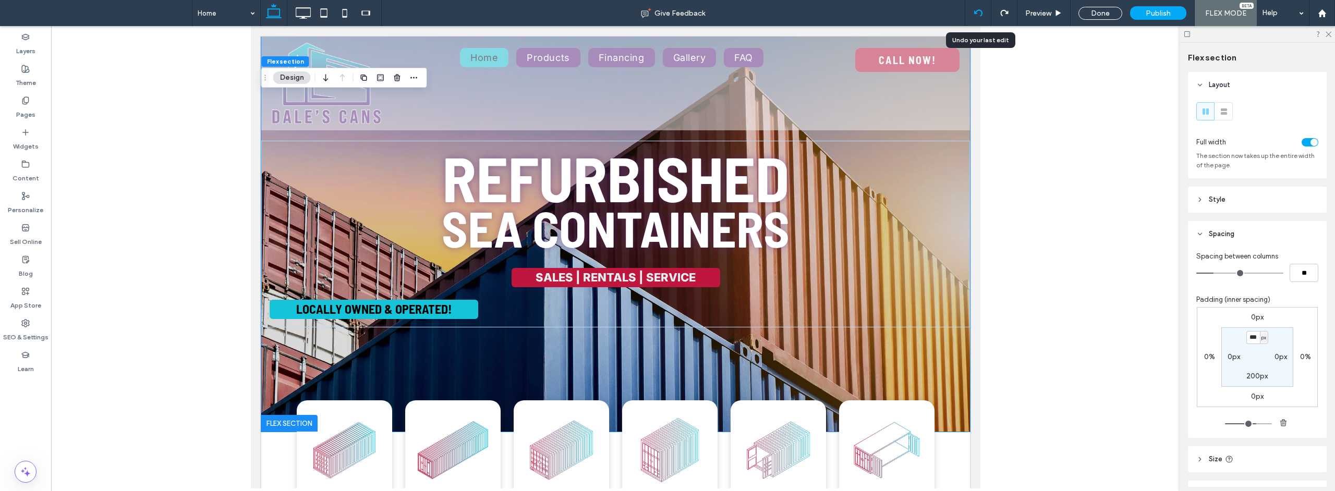
click at [982, 14] on use at bounding box center [978, 12] width 8 height 7
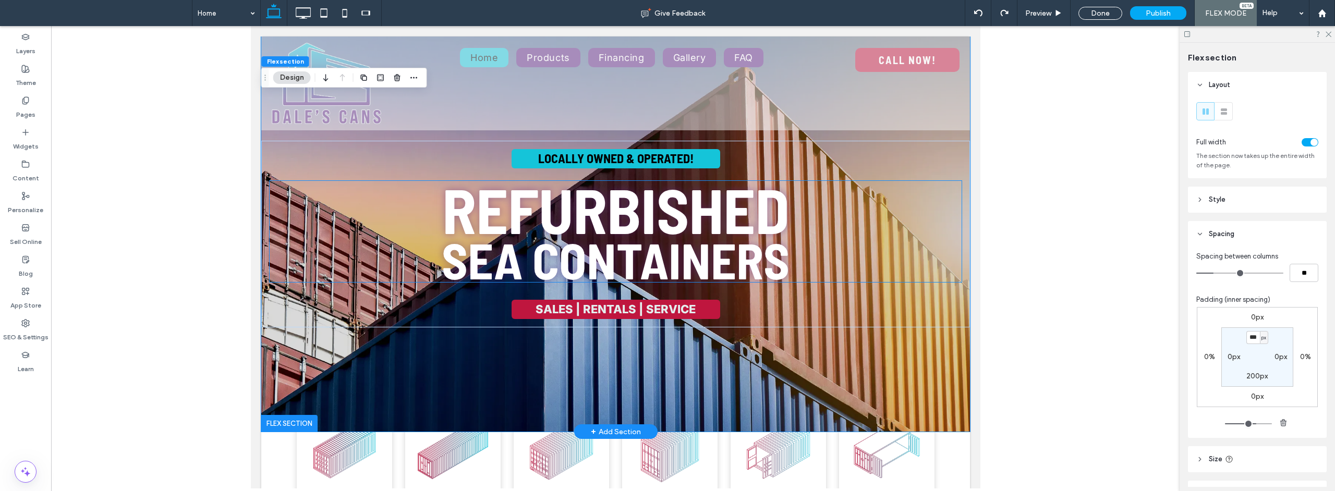
click at [636, 206] on span "Refurbished" at bounding box center [615, 209] width 347 height 75
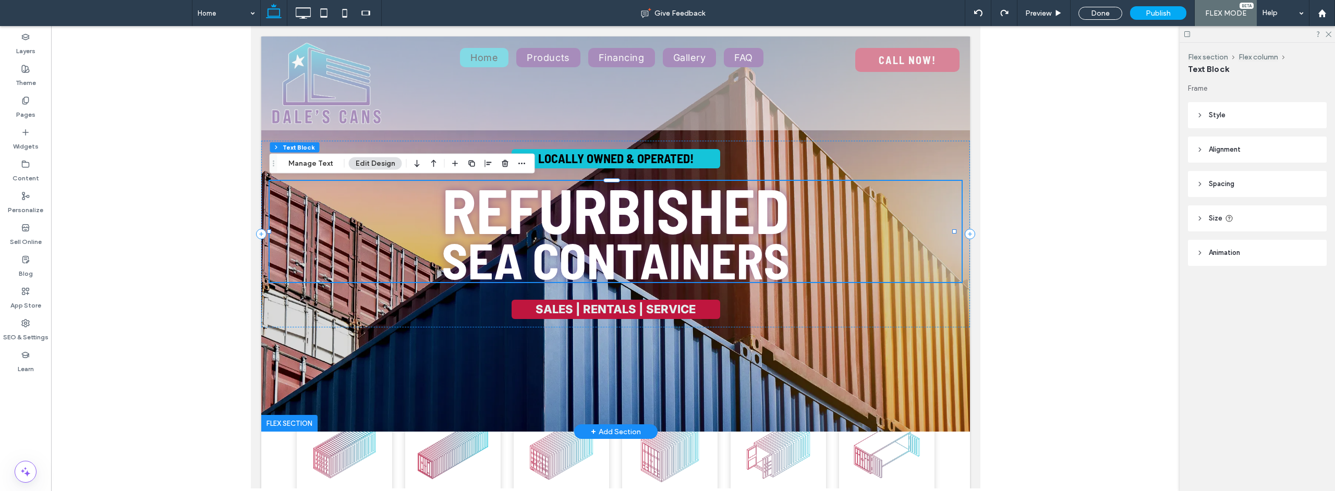
click at [635, 208] on span "Refurbished" at bounding box center [615, 209] width 347 height 75
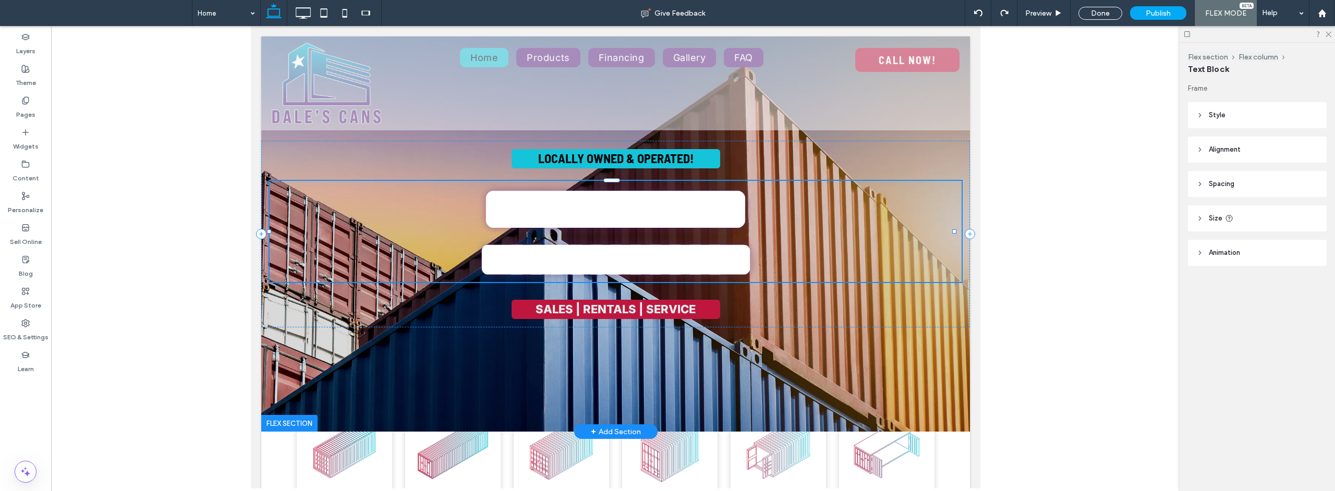
type input "**********"
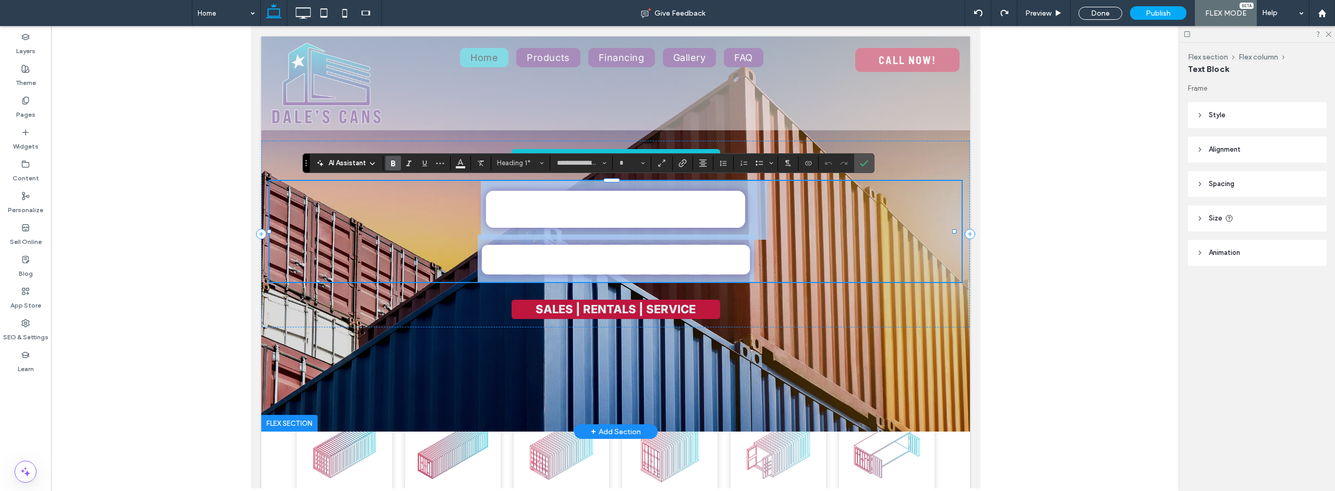
click at [659, 199] on span "**********" at bounding box center [615, 209] width 270 height 62
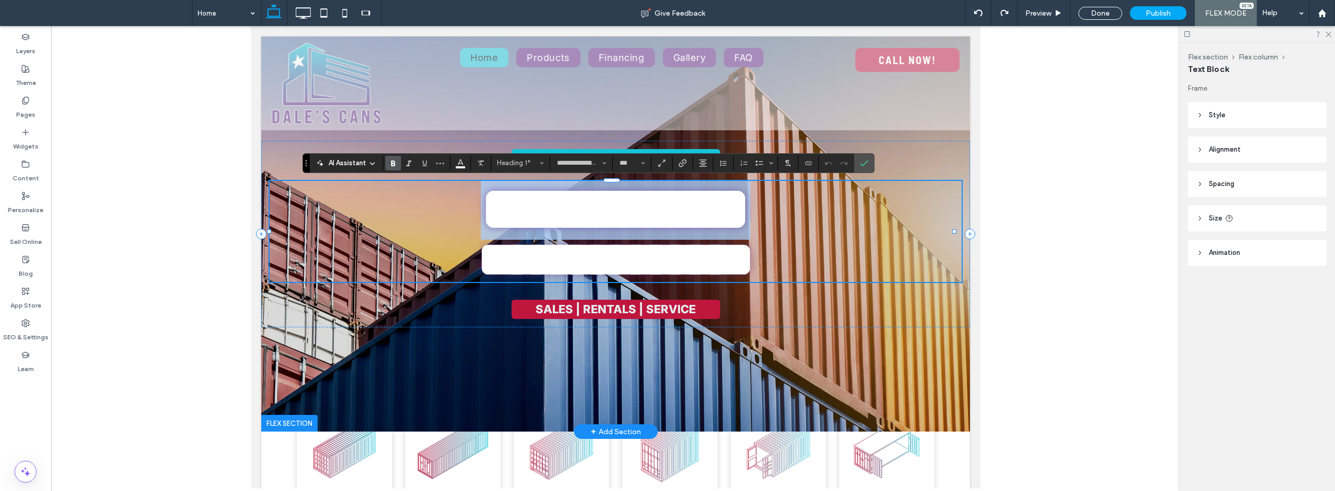
click at [659, 199] on span "**********" at bounding box center [615, 209] width 270 height 62
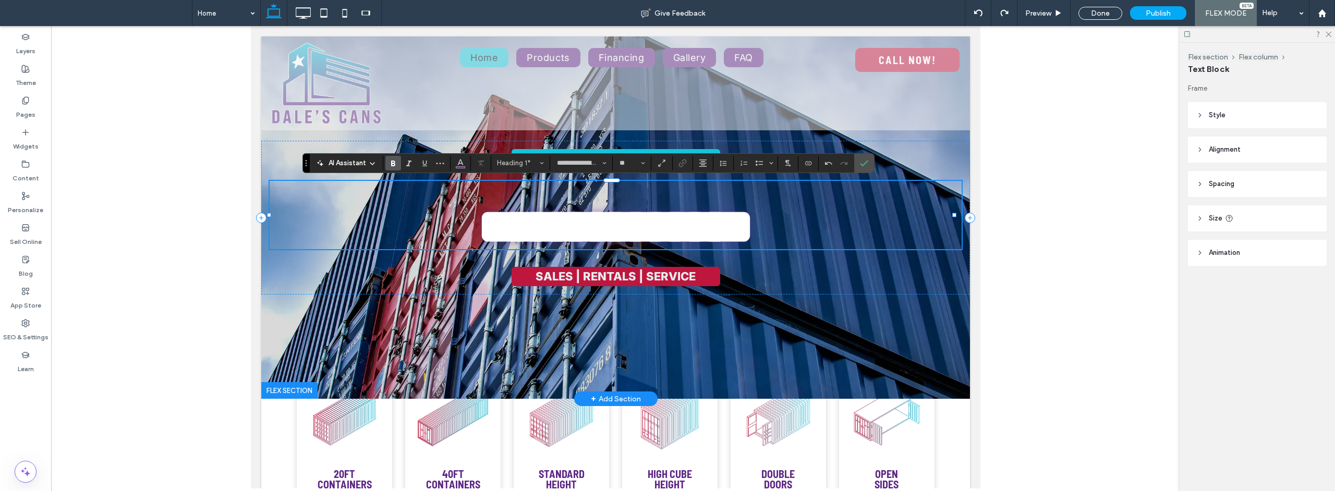
type input "**"
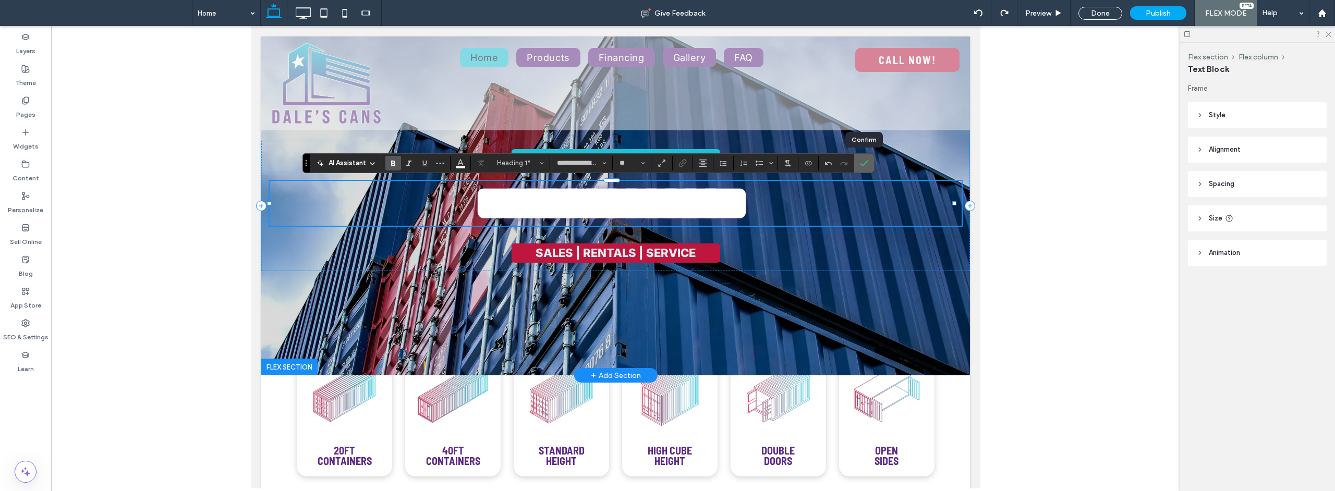
click at [866, 161] on icon "Confirm" at bounding box center [864, 163] width 8 height 8
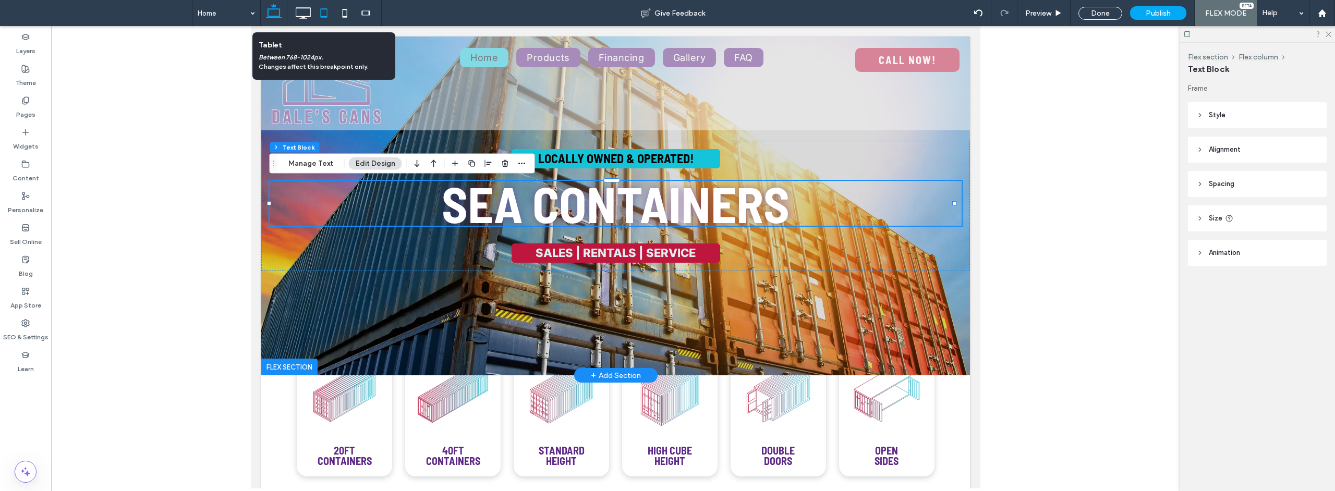
click at [328, 14] on icon at bounding box center [323, 13] width 21 height 21
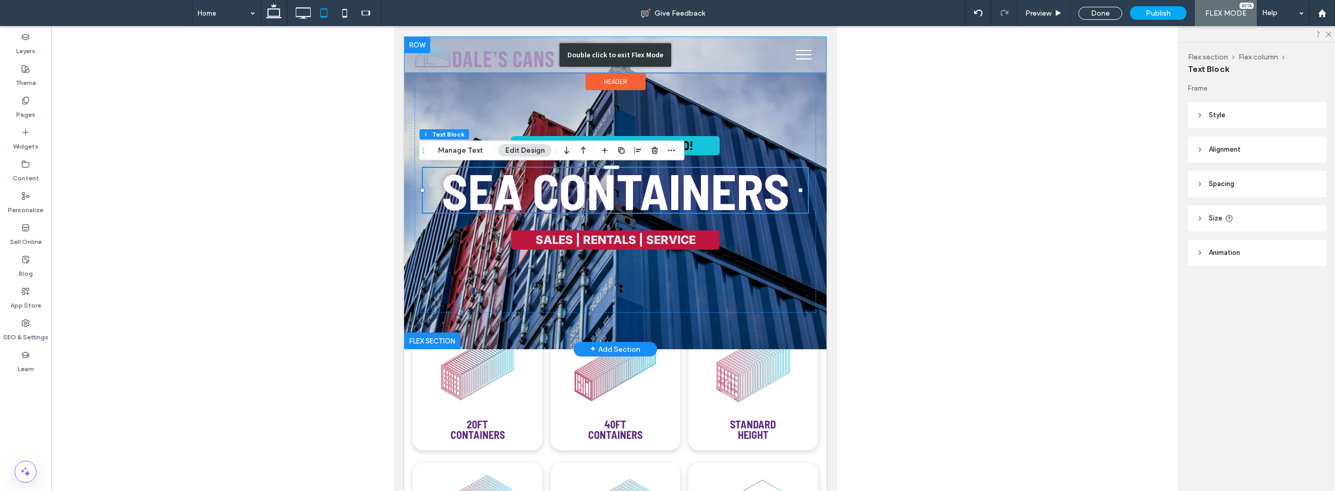
click at [601, 52] on div "Double click to exit Flex Mode" at bounding box center [616, 54] width 112 height 23
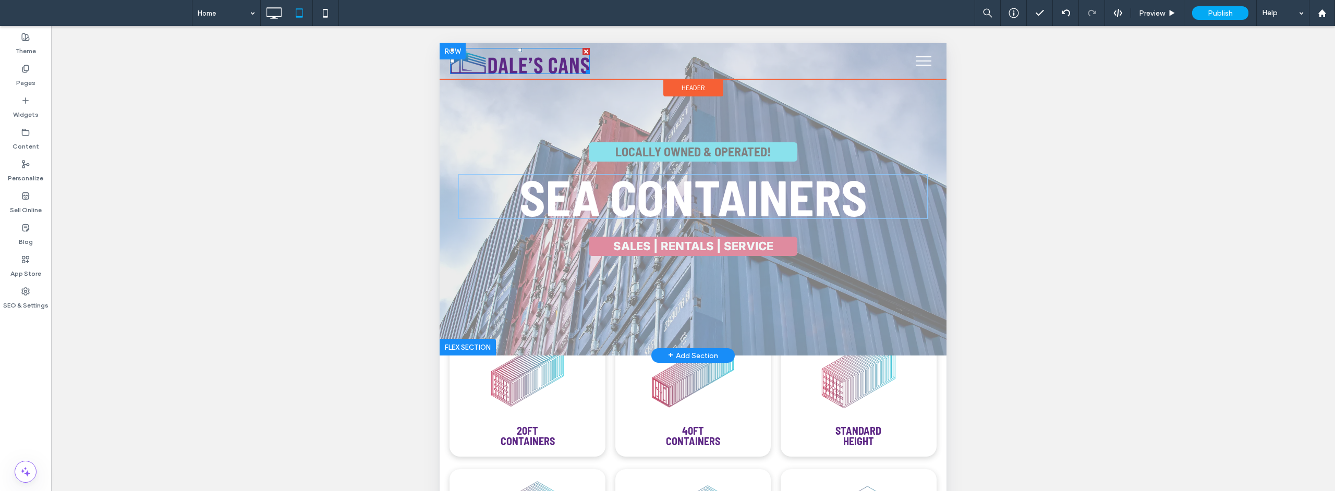
click at [526, 64] on img at bounding box center [520, 61] width 140 height 26
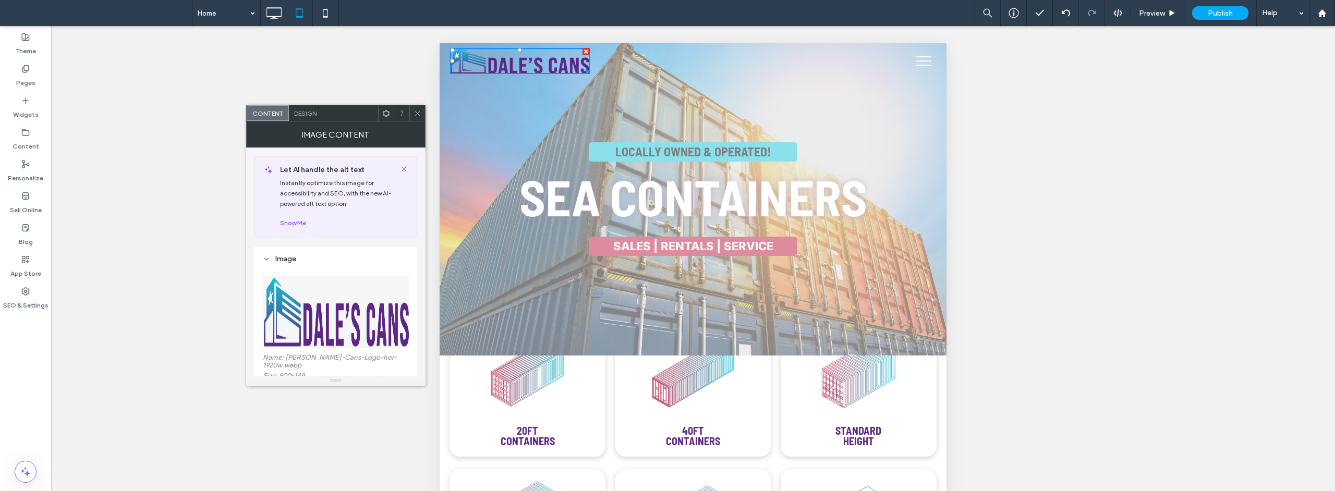
click at [325, 334] on img at bounding box center [336, 312] width 147 height 72
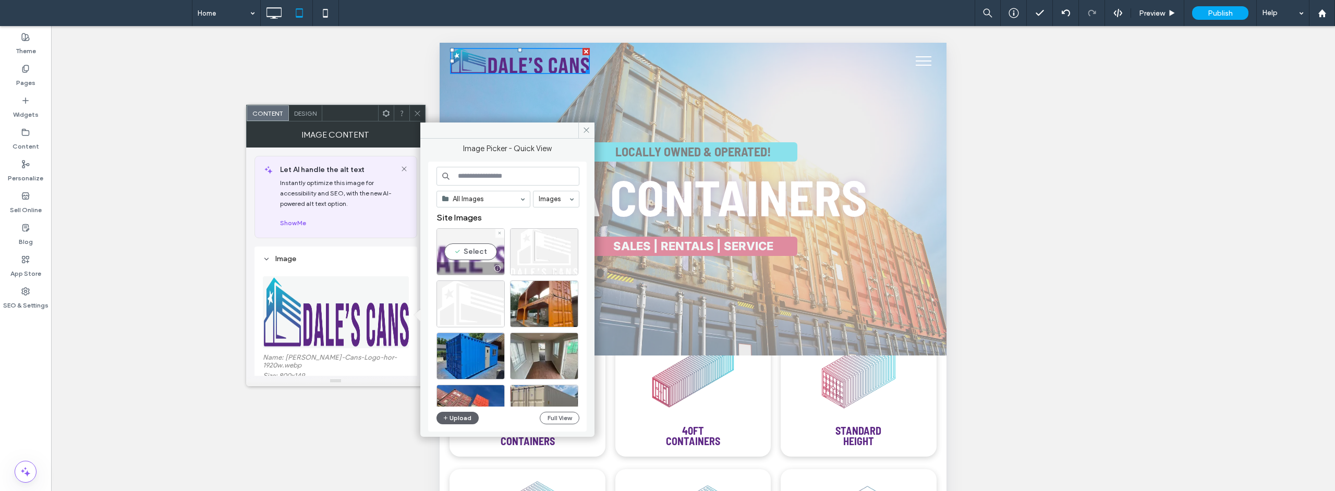
click at [474, 262] on div "Select" at bounding box center [471, 251] width 68 height 47
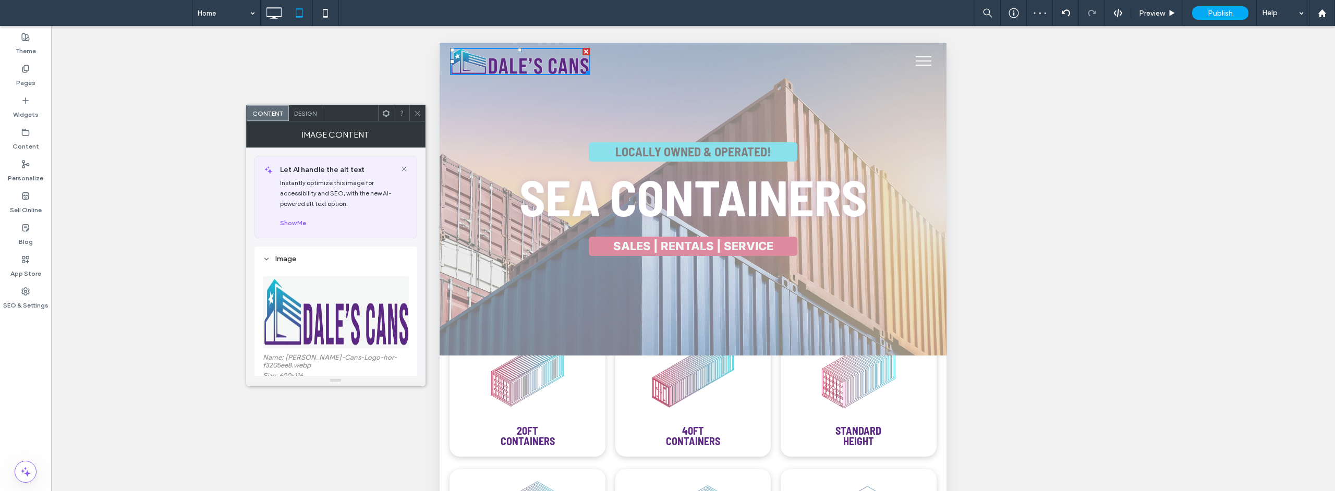
click at [416, 113] on icon at bounding box center [418, 114] width 8 height 8
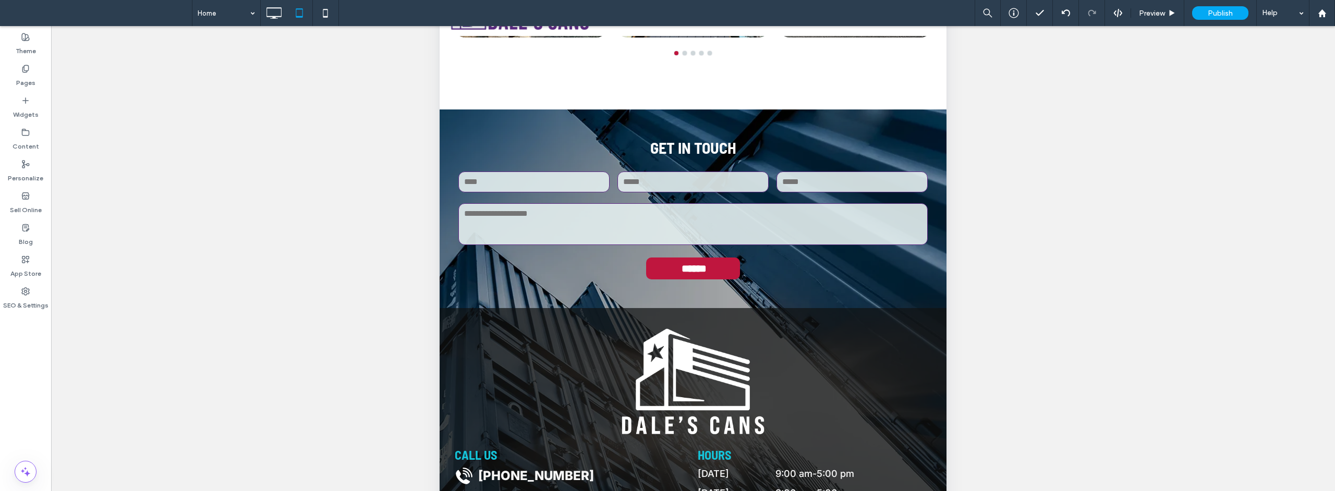
scroll to position [262, 0]
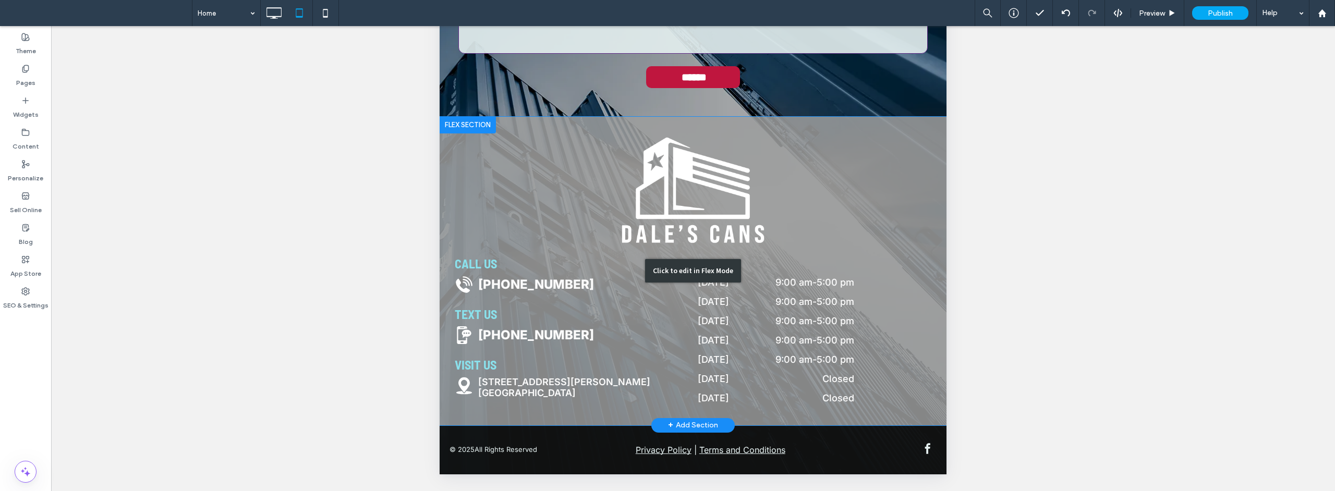
click at [523, 387] on div "Click to edit in Flex Mode" at bounding box center [693, 271] width 507 height 309
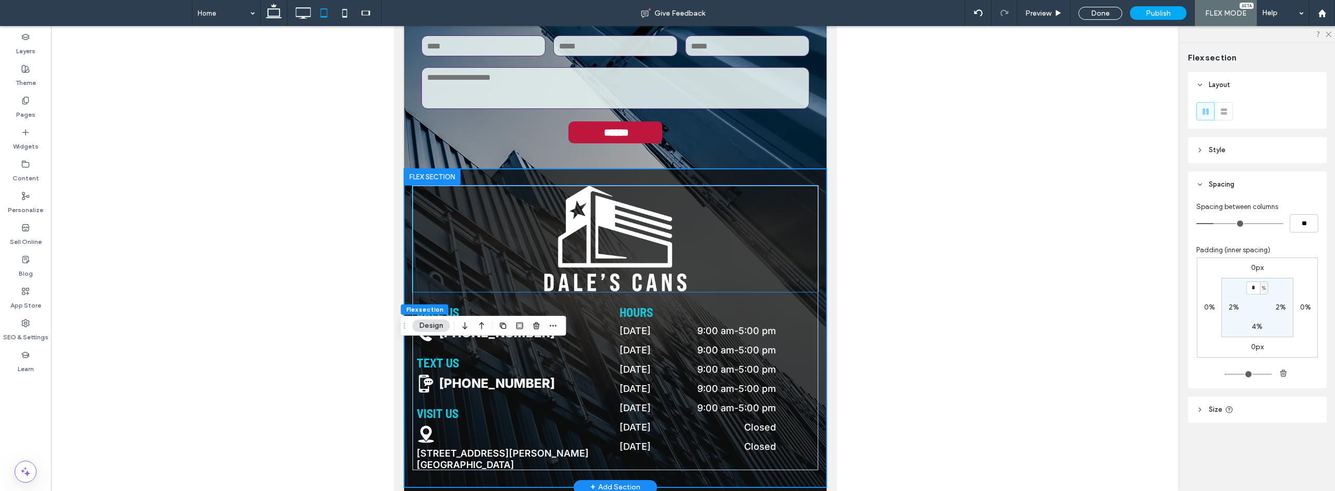
scroll to position [205, 0]
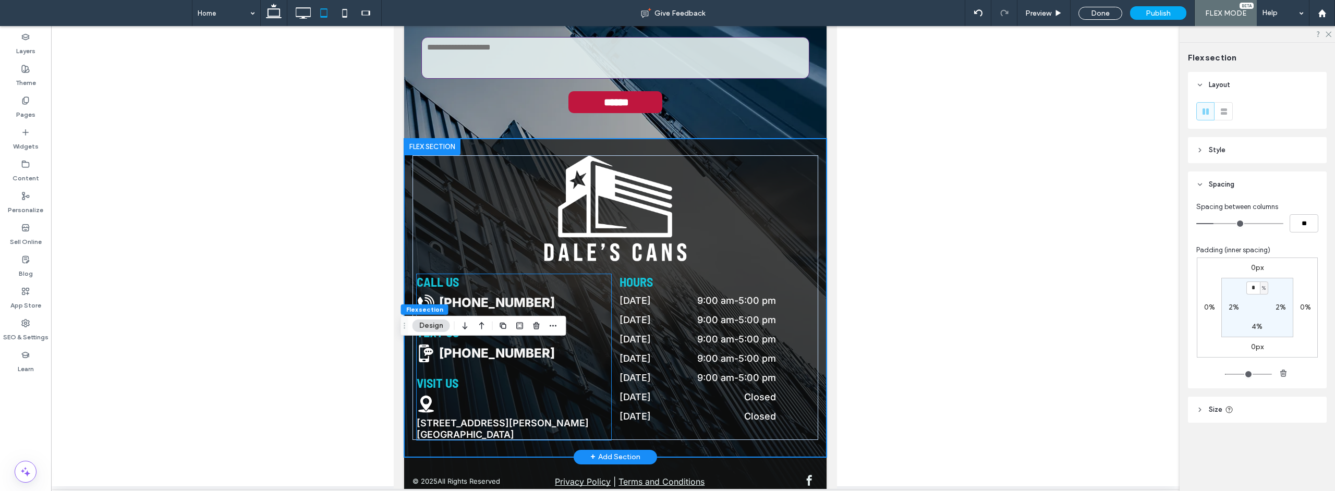
click at [470, 418] on span "[STREET_ADDRESS][PERSON_NAME]" at bounding box center [503, 423] width 172 height 11
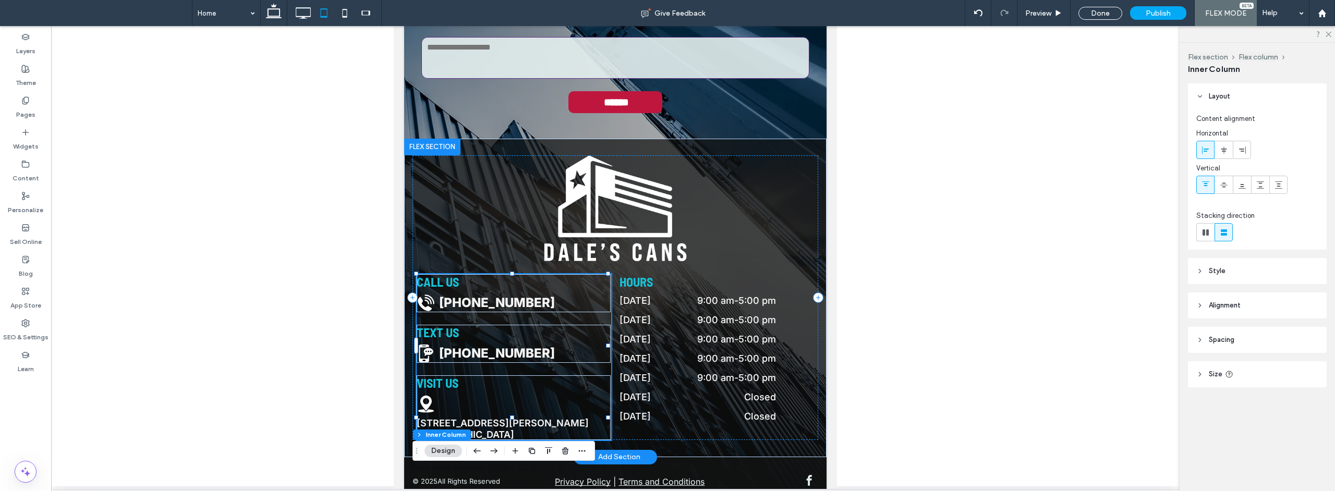
click at [478, 418] on span "[STREET_ADDRESS][PERSON_NAME]" at bounding box center [503, 423] width 172 height 11
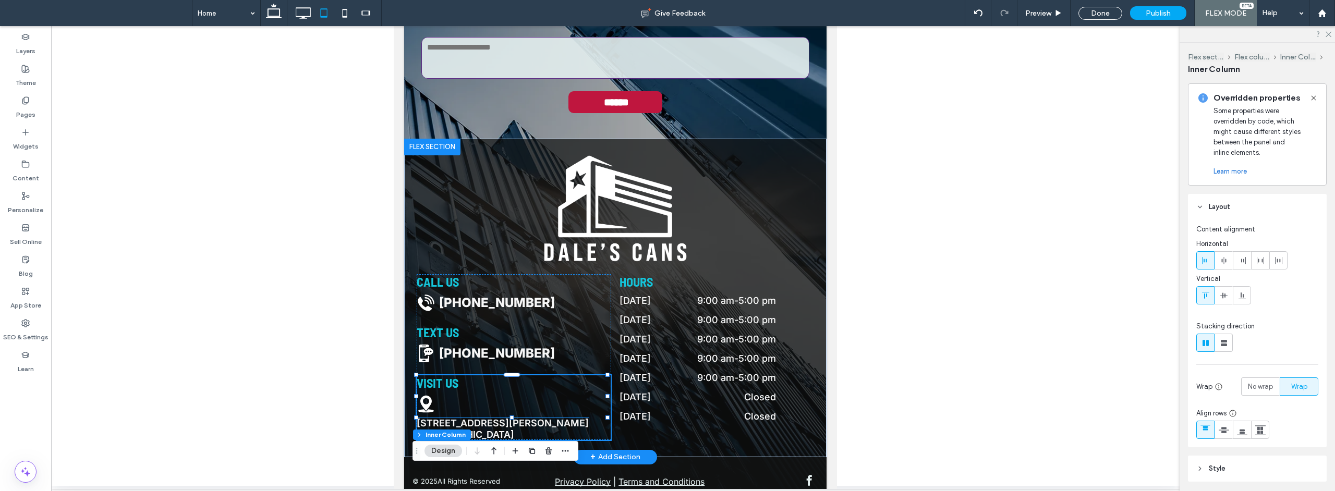
click at [477, 429] on span "[GEOGRAPHIC_DATA]" at bounding box center [466, 434] width 98 height 11
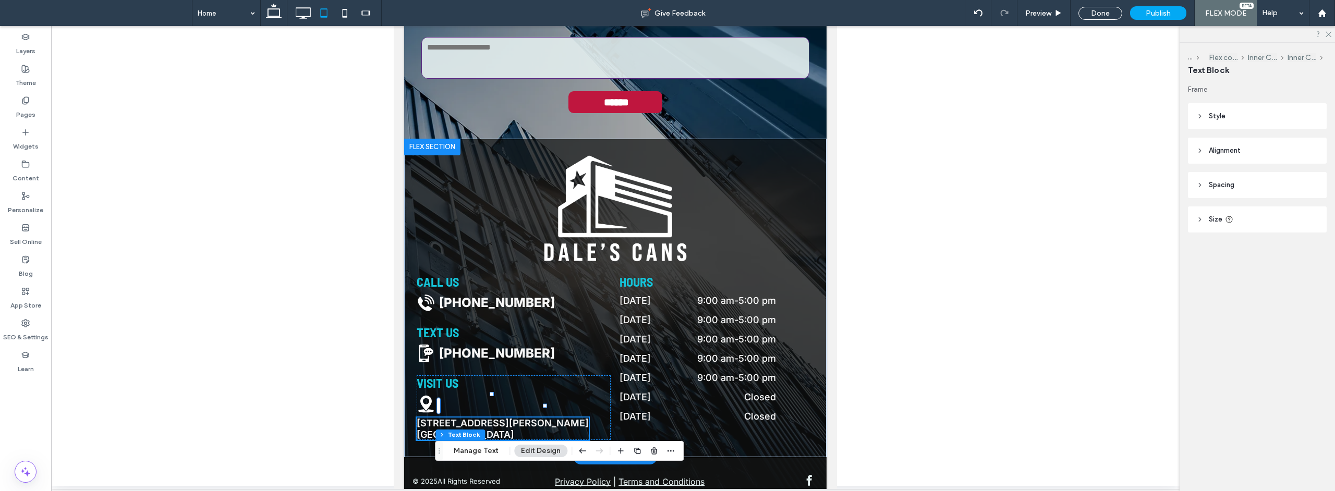
click at [479, 418] on span "[STREET_ADDRESS][PERSON_NAME]" at bounding box center [503, 423] width 172 height 11
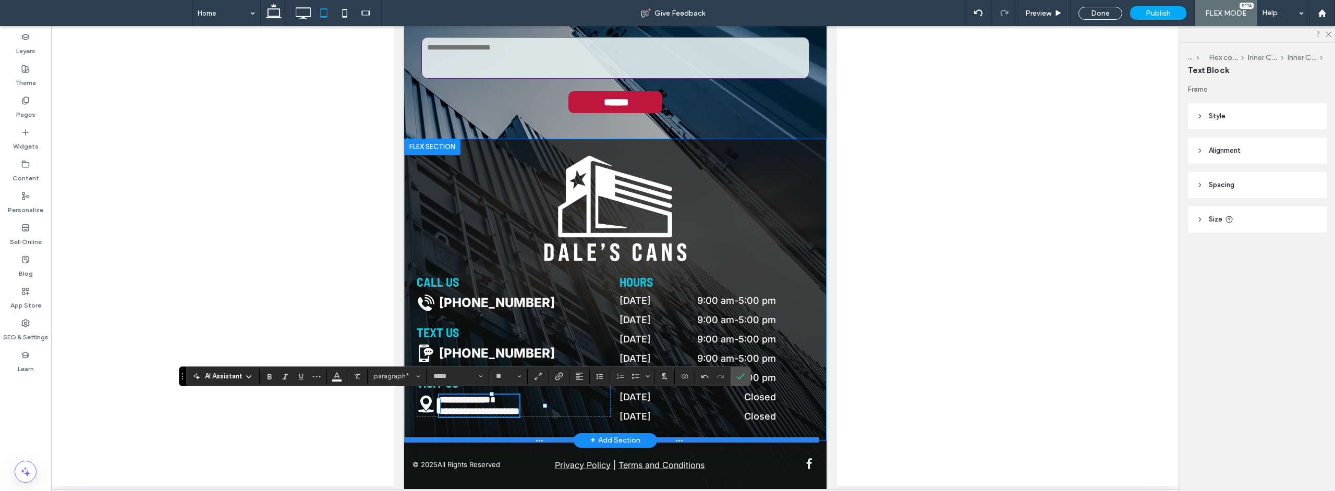
scroll to position [1, 0]
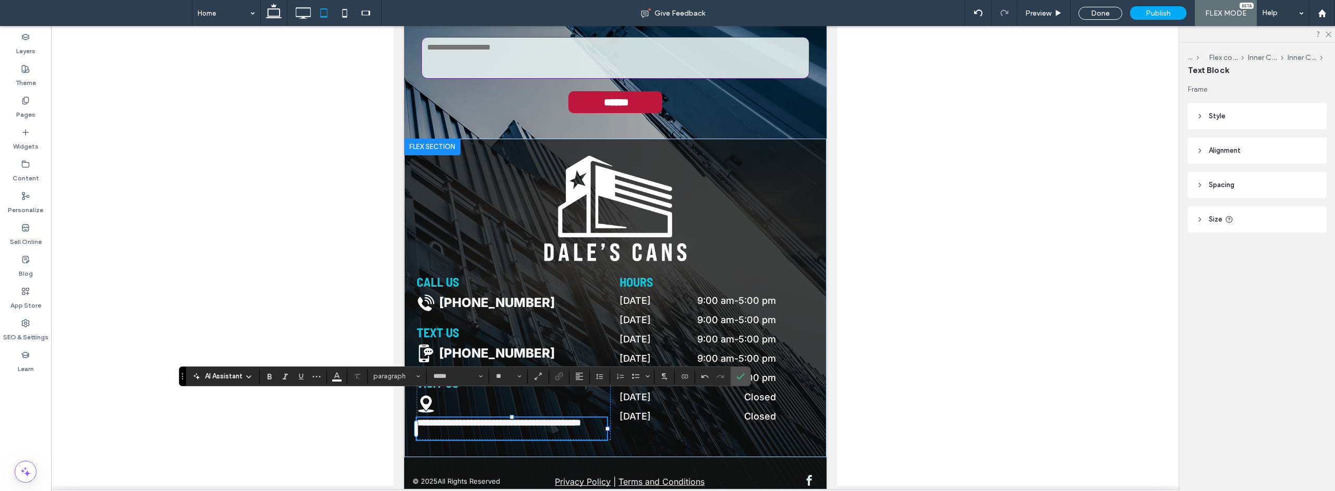
type input "**"
click at [532, 424] on span "**********" at bounding box center [499, 422] width 164 height 9
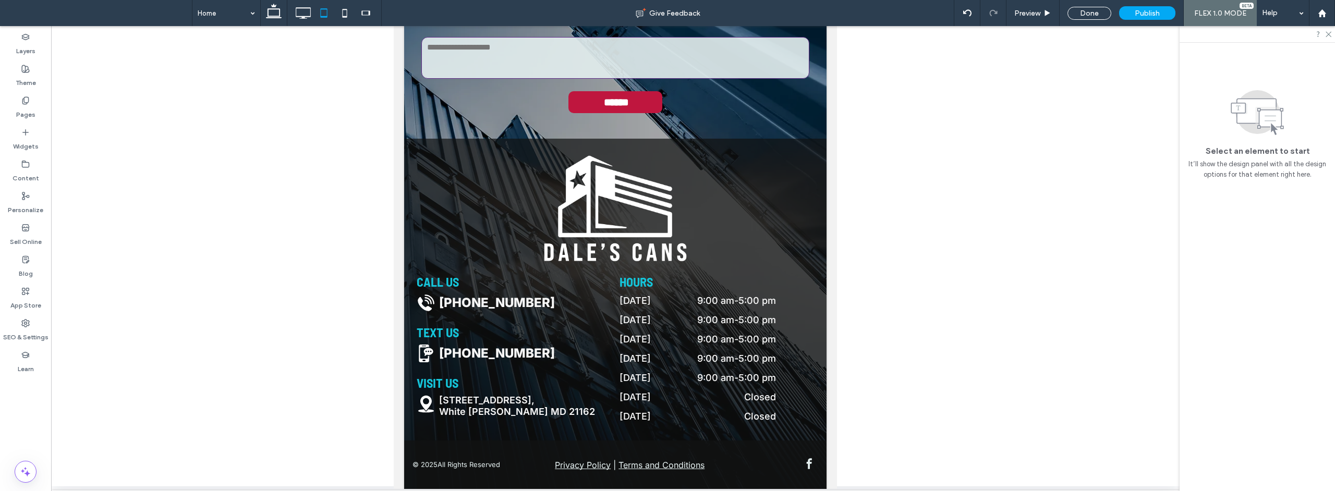
drag, startPoint x: 394, startPoint y: 68, endPoint x: 399, endPoint y: 97, distance: 29.0
click at [268, 11] on use at bounding box center [274, 11] width 16 height 15
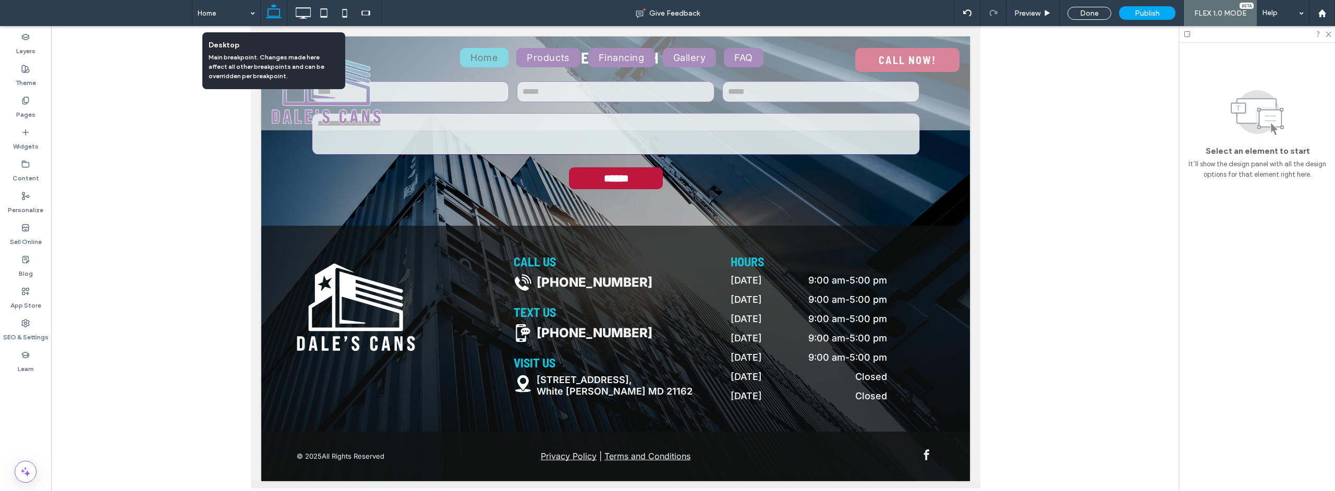
scroll to position [783, 0]
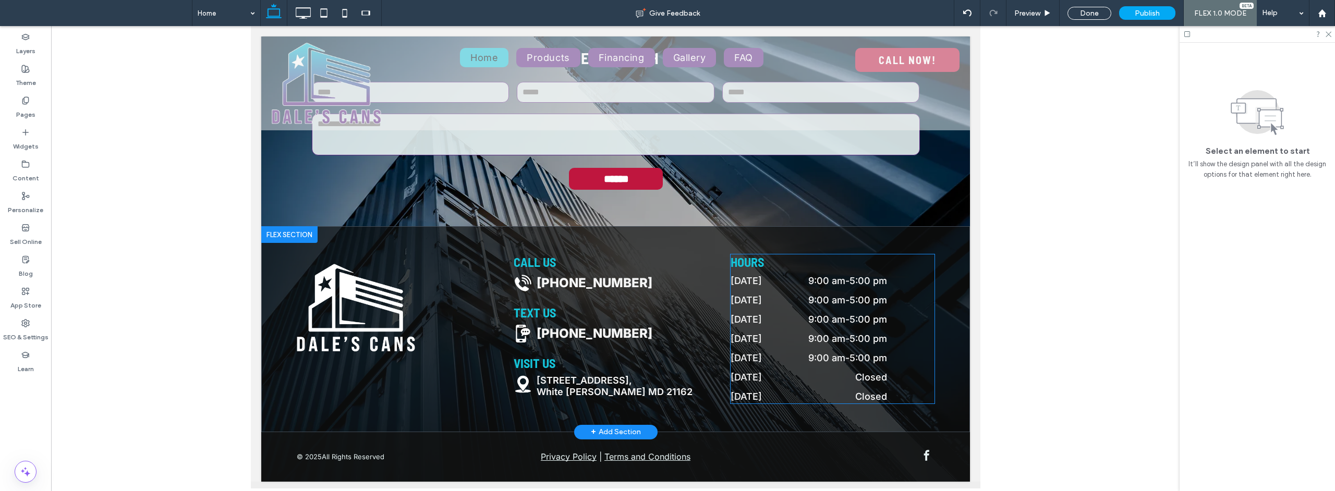
click at [867, 296] on time "5:00 pm" at bounding box center [868, 300] width 38 height 11
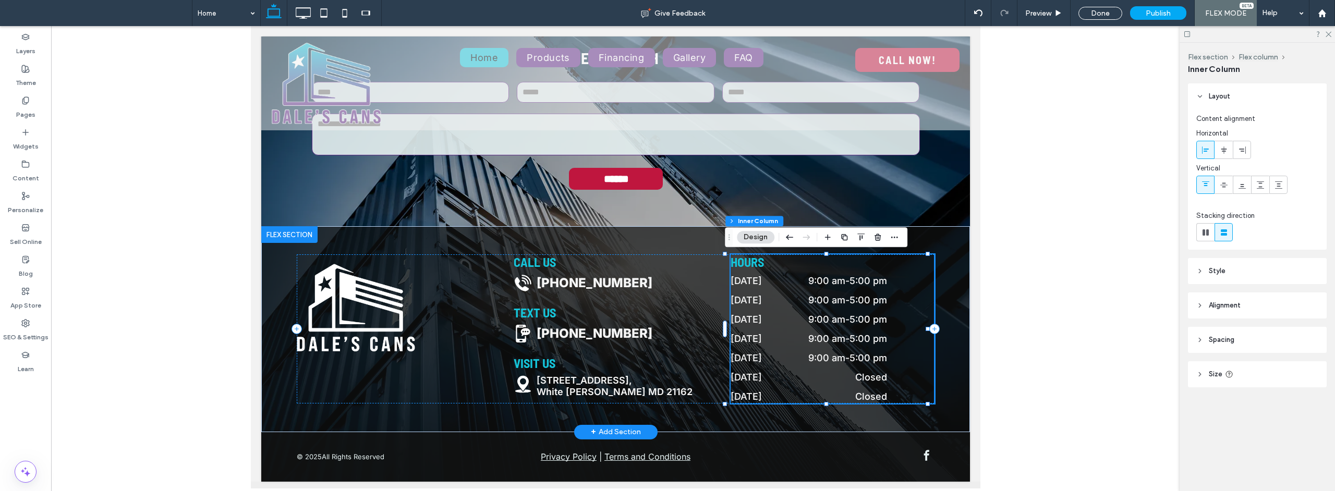
click at [828, 303] on time "9:00 am" at bounding box center [826, 300] width 37 height 11
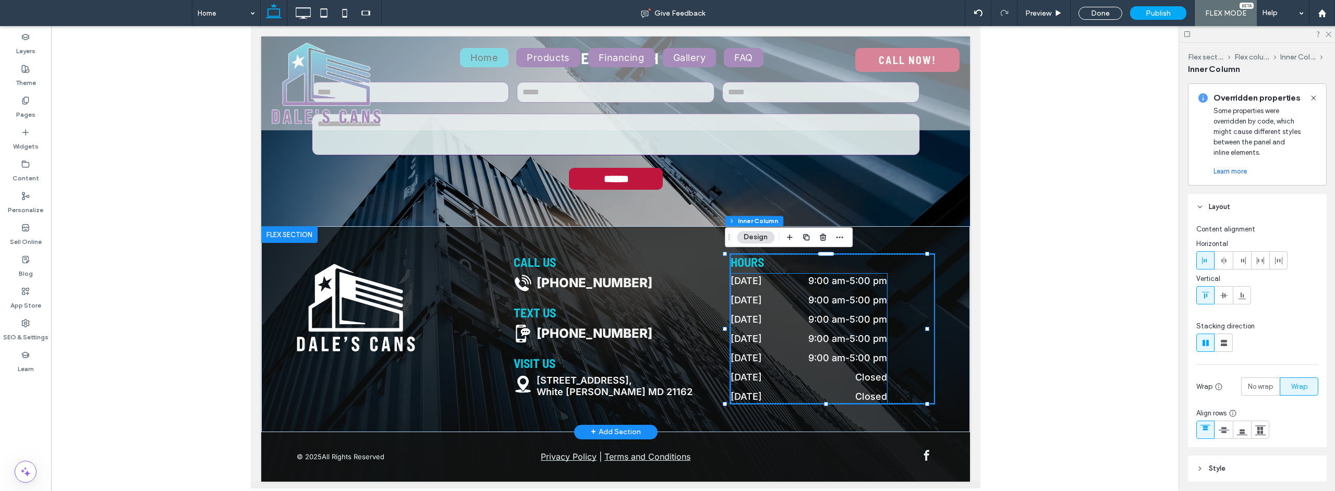
click at [825, 289] on div "HOURS [DATE] 9:00 am - 5:00 pm [DATE] 9:00 am - 5:00 pm [DATE] 9:00 am - 5:00 p…" at bounding box center [831, 329] width 203 height 149
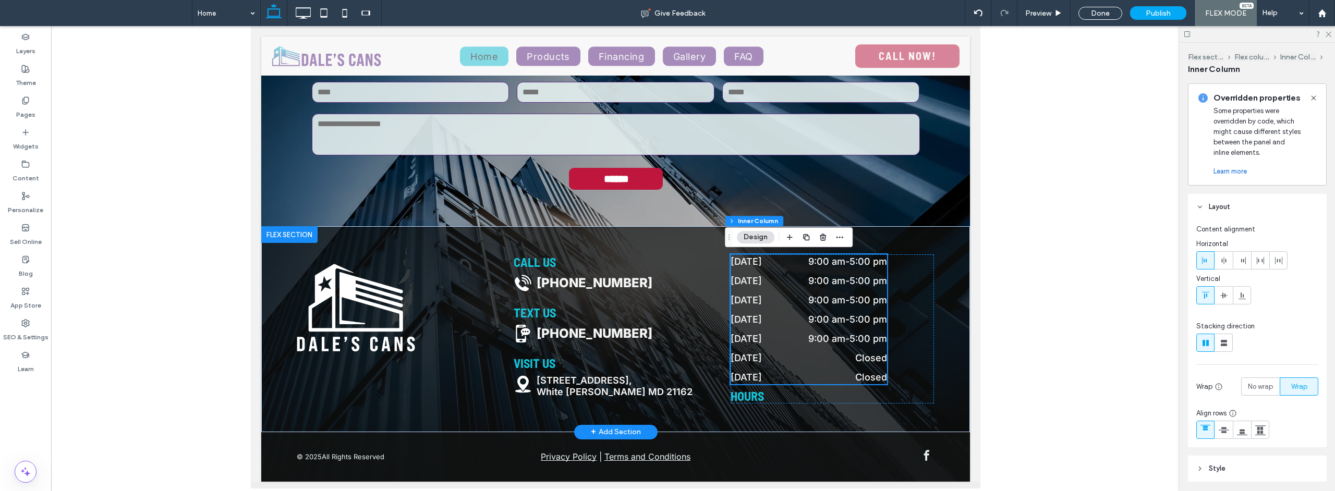
scroll to position [777, 0]
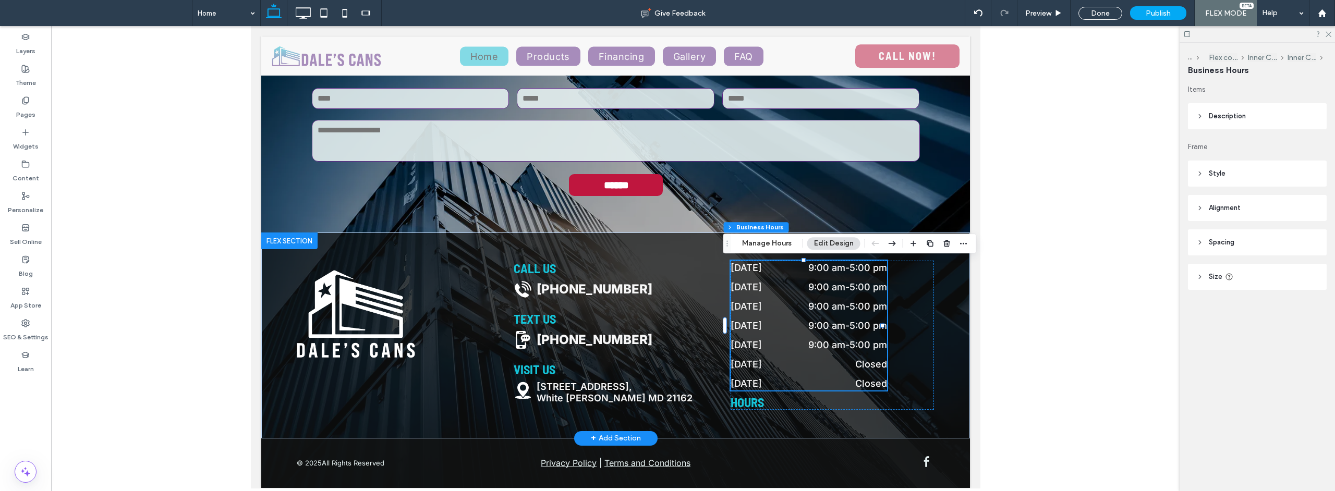
click at [823, 292] on time "9:00 am" at bounding box center [826, 287] width 37 height 11
click at [762, 240] on button "Manage Hours" at bounding box center [766, 243] width 63 height 13
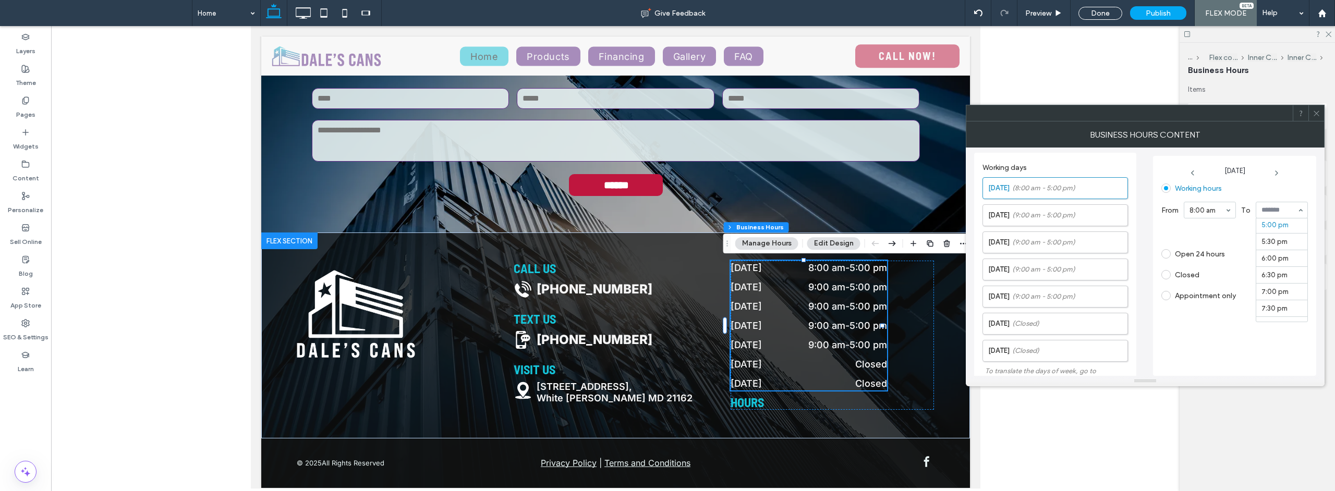
scroll to position [562, 0]
click at [1326, 107] on header "Description" at bounding box center [1257, 116] width 139 height 26
click at [1029, 219] on span "(9:00 am - 5:00 pm)" at bounding box center [1043, 215] width 63 height 10
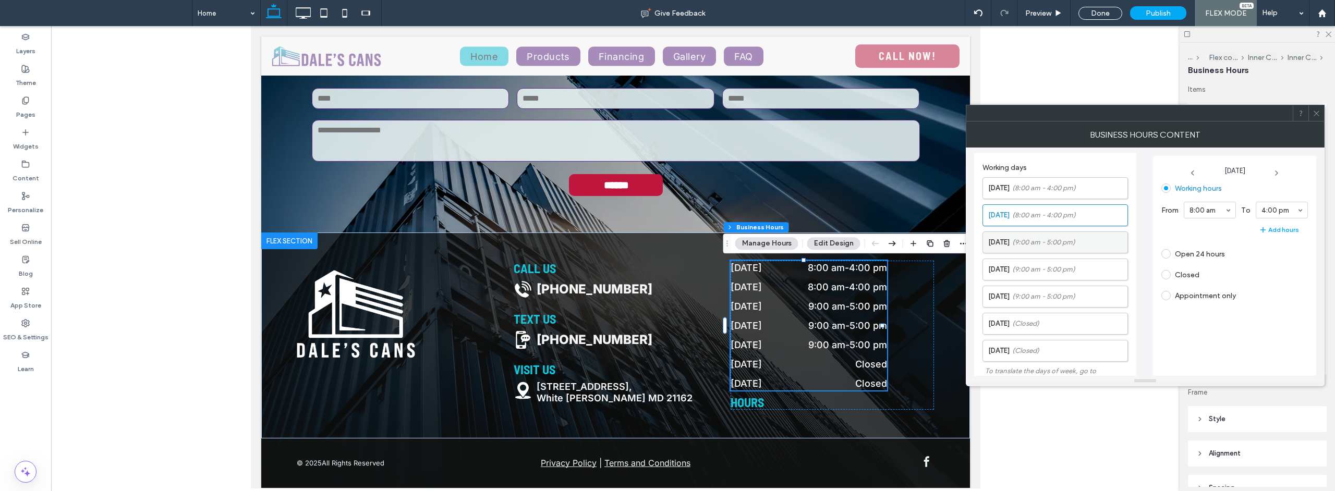
click at [1081, 248] on label "[DATE] (9:00 am - 5:00 pm)" at bounding box center [1057, 242] width 139 height 21
click at [1076, 275] on span "(9:00 am - 5:00 pm)" at bounding box center [1043, 269] width 63 height 10
click at [1075, 294] on label "[DATE] (9:00 am - 5:00 pm)" at bounding box center [1057, 296] width 139 height 21
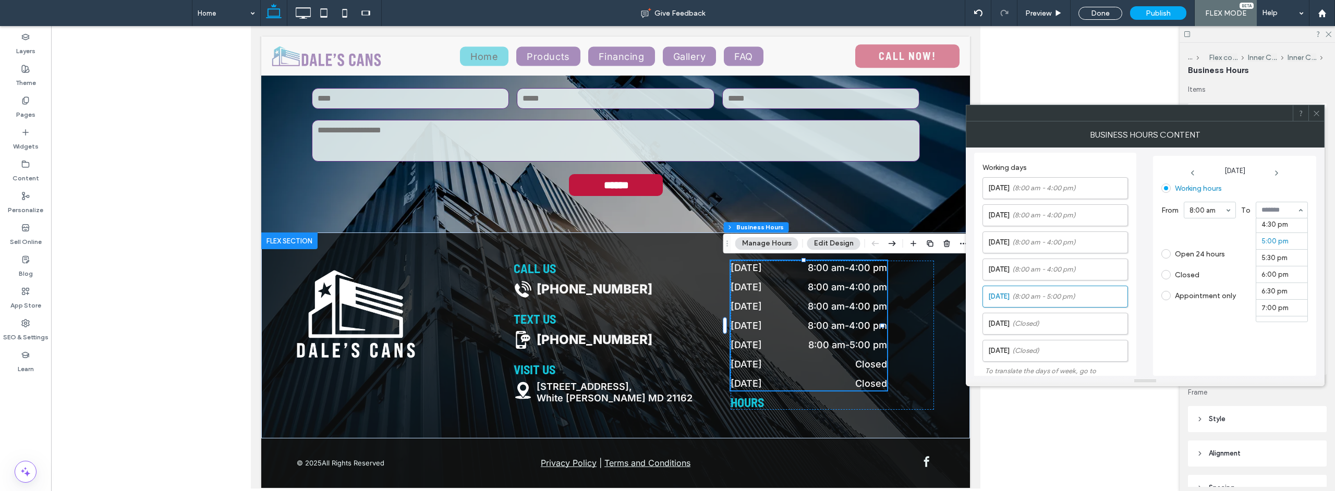
scroll to position [552, 0]
click at [1319, 110] on icon at bounding box center [1317, 114] width 8 height 8
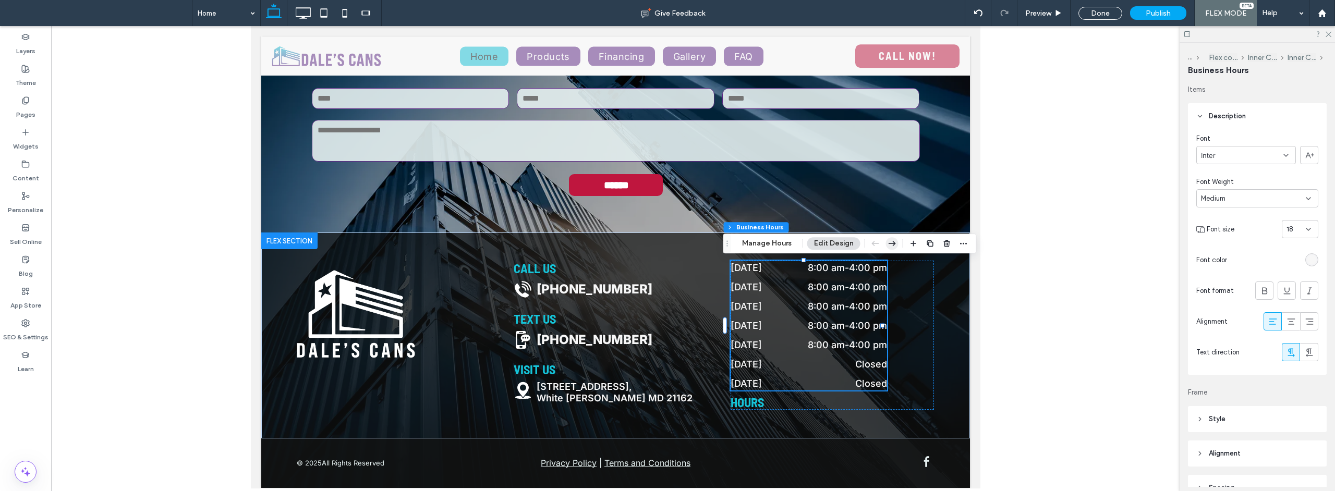
click at [890, 245] on icon "button" at bounding box center [892, 243] width 13 height 19
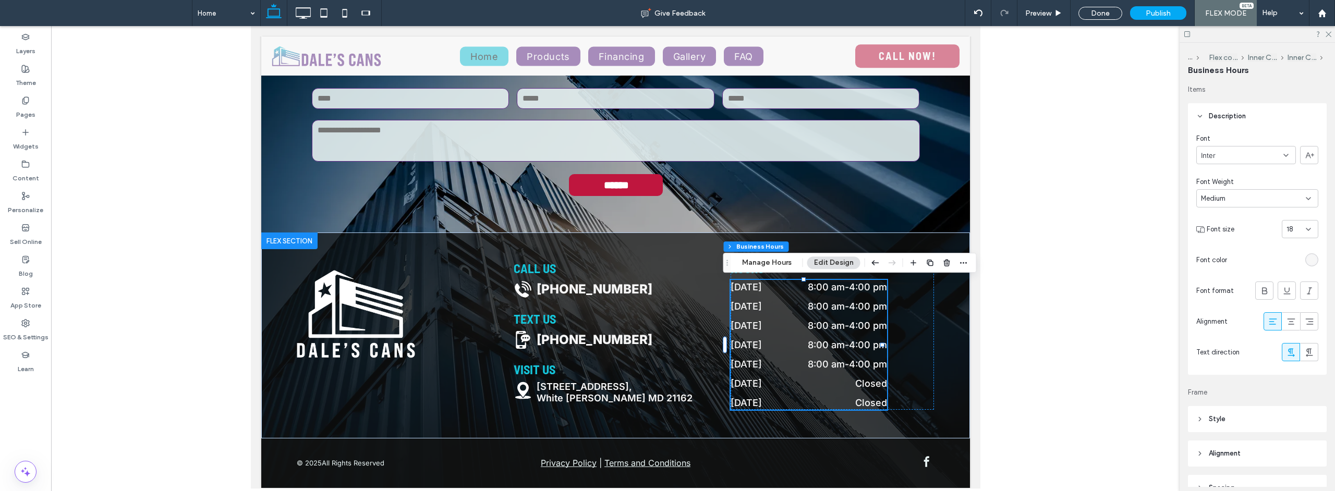
click at [1059, 77] on div at bounding box center [615, 257] width 1129 height 463
